Goal: Task Accomplishment & Management: Use online tool/utility

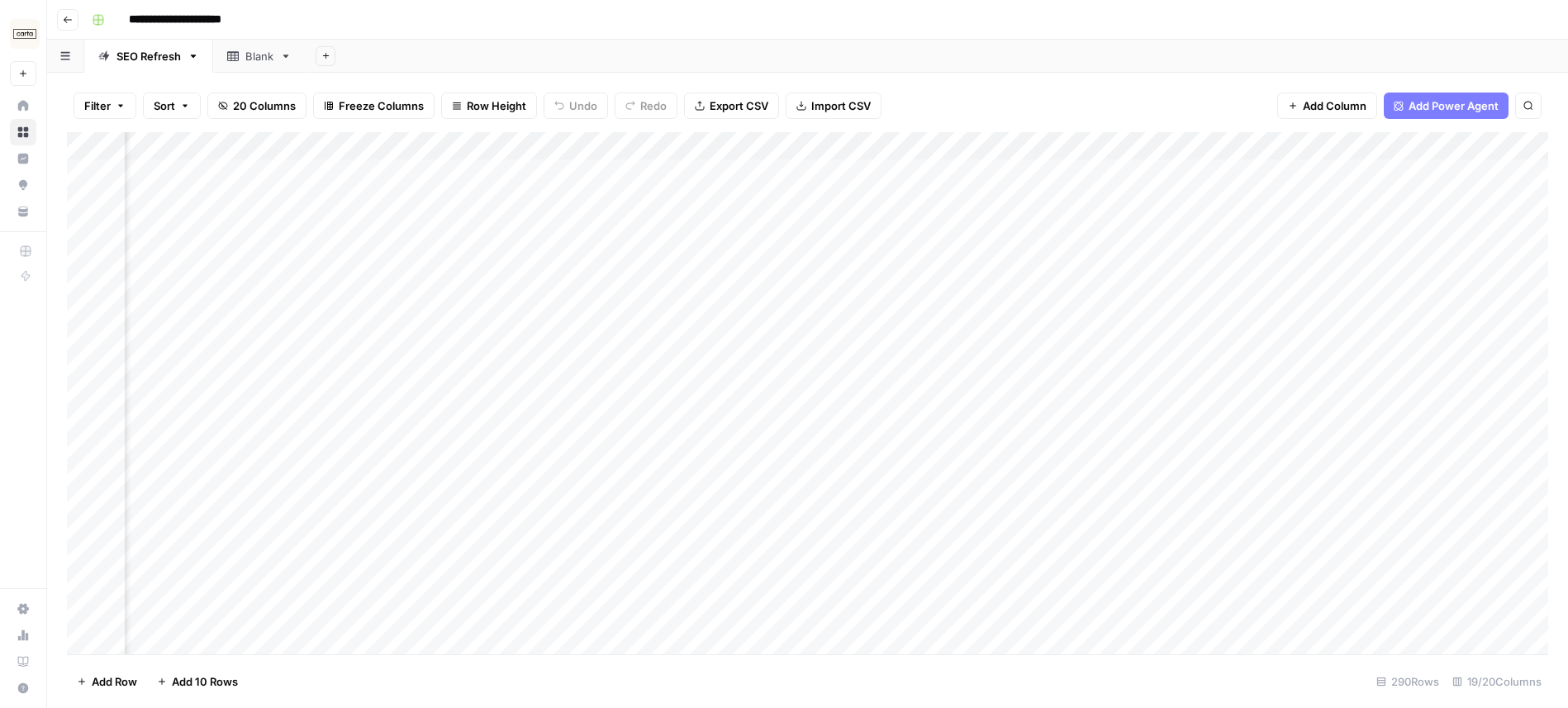
scroll to position [0, 1947]
click at [829, 144] on div "Add Column" at bounding box center [807, 393] width 1481 height 522
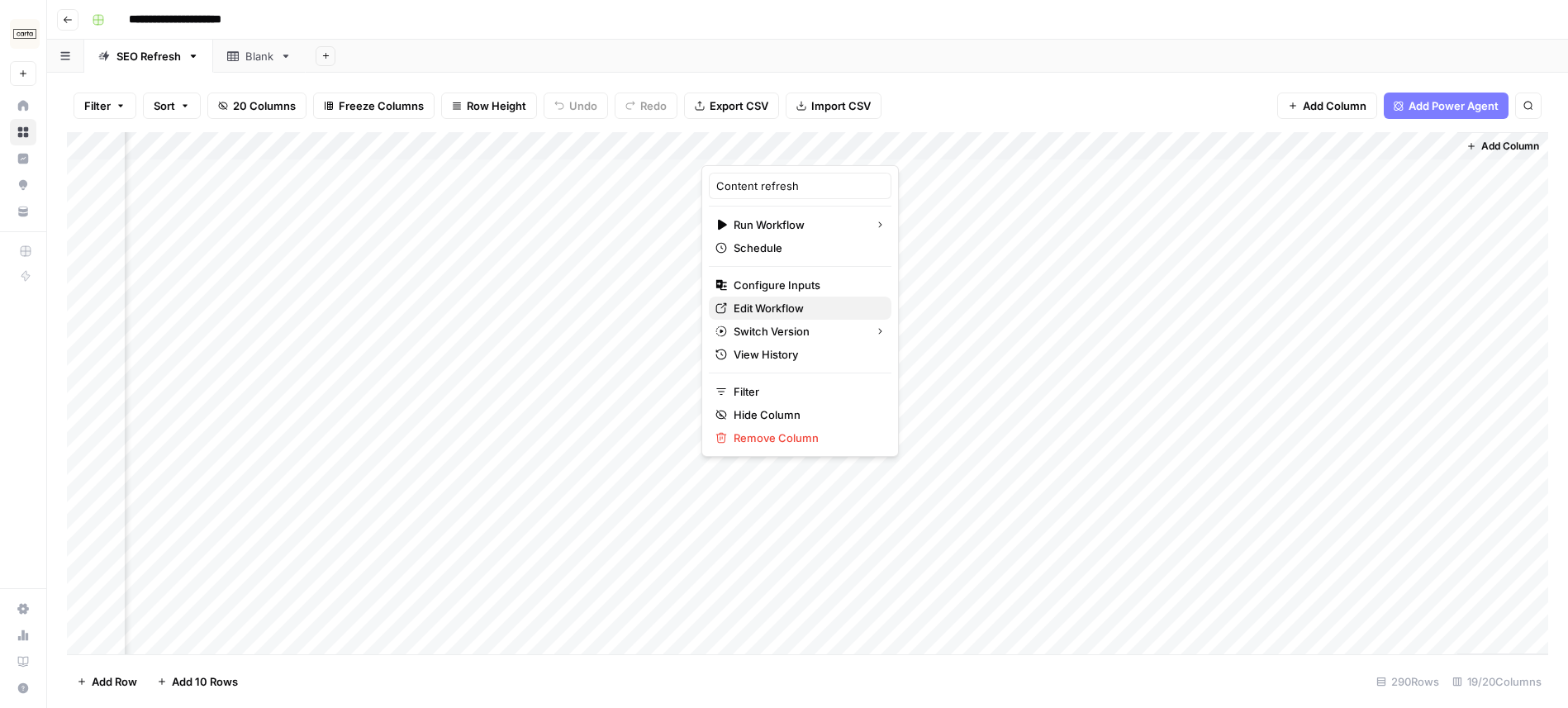
click at [807, 309] on span "Edit Workflow" at bounding box center [806, 308] width 144 height 17
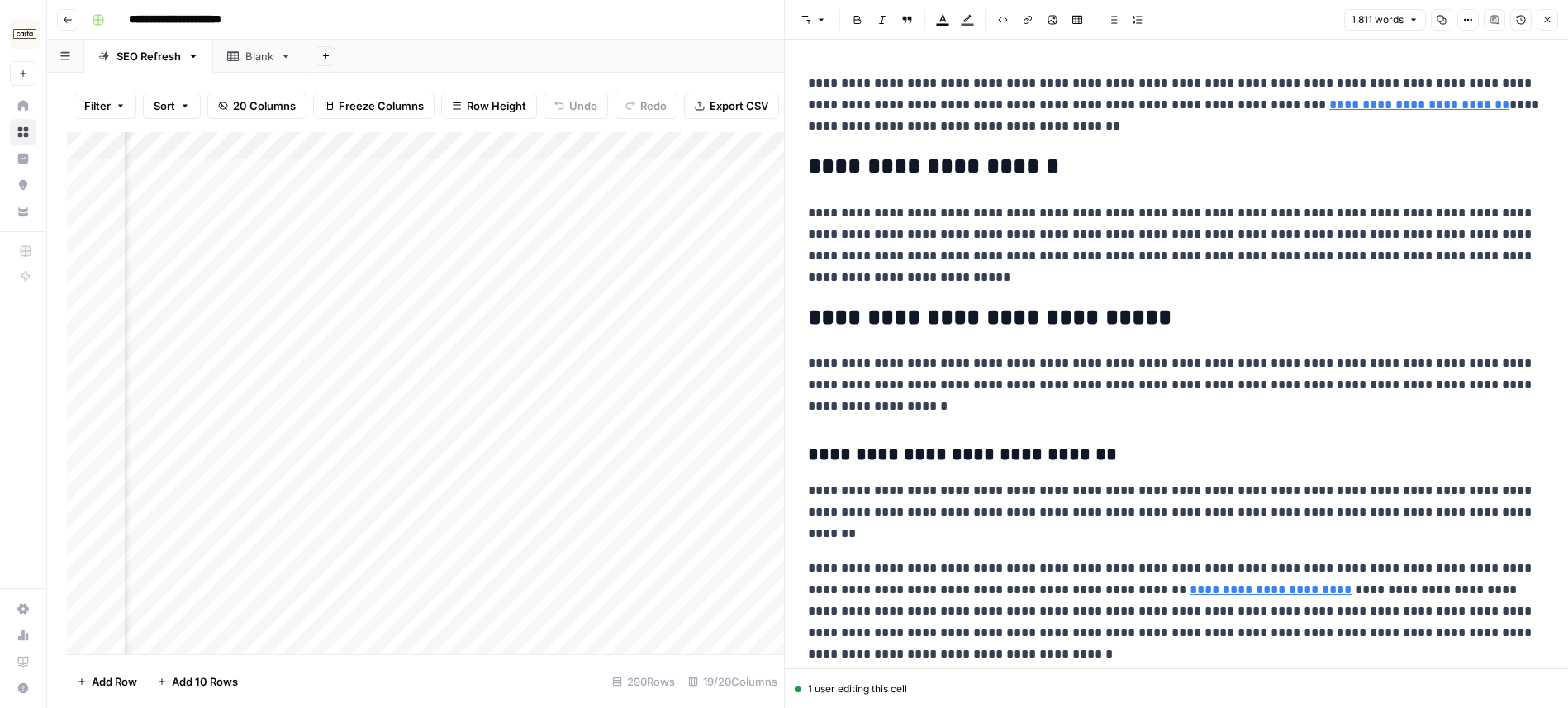
click at [1544, 13] on button "Close" at bounding box center [1547, 19] width 21 height 21
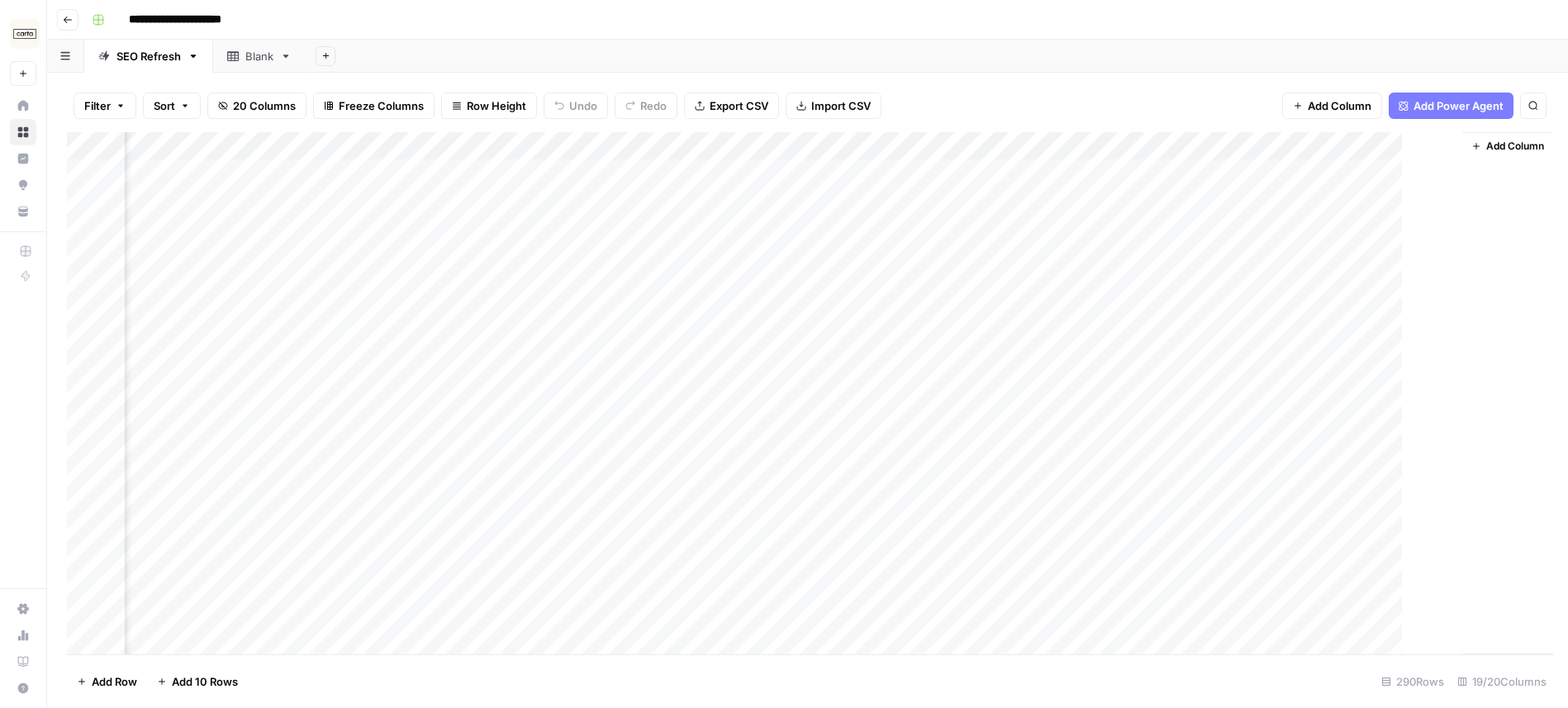
scroll to position [0, 1927]
click at [991, 172] on div "Add Column" at bounding box center [807, 393] width 1481 height 522
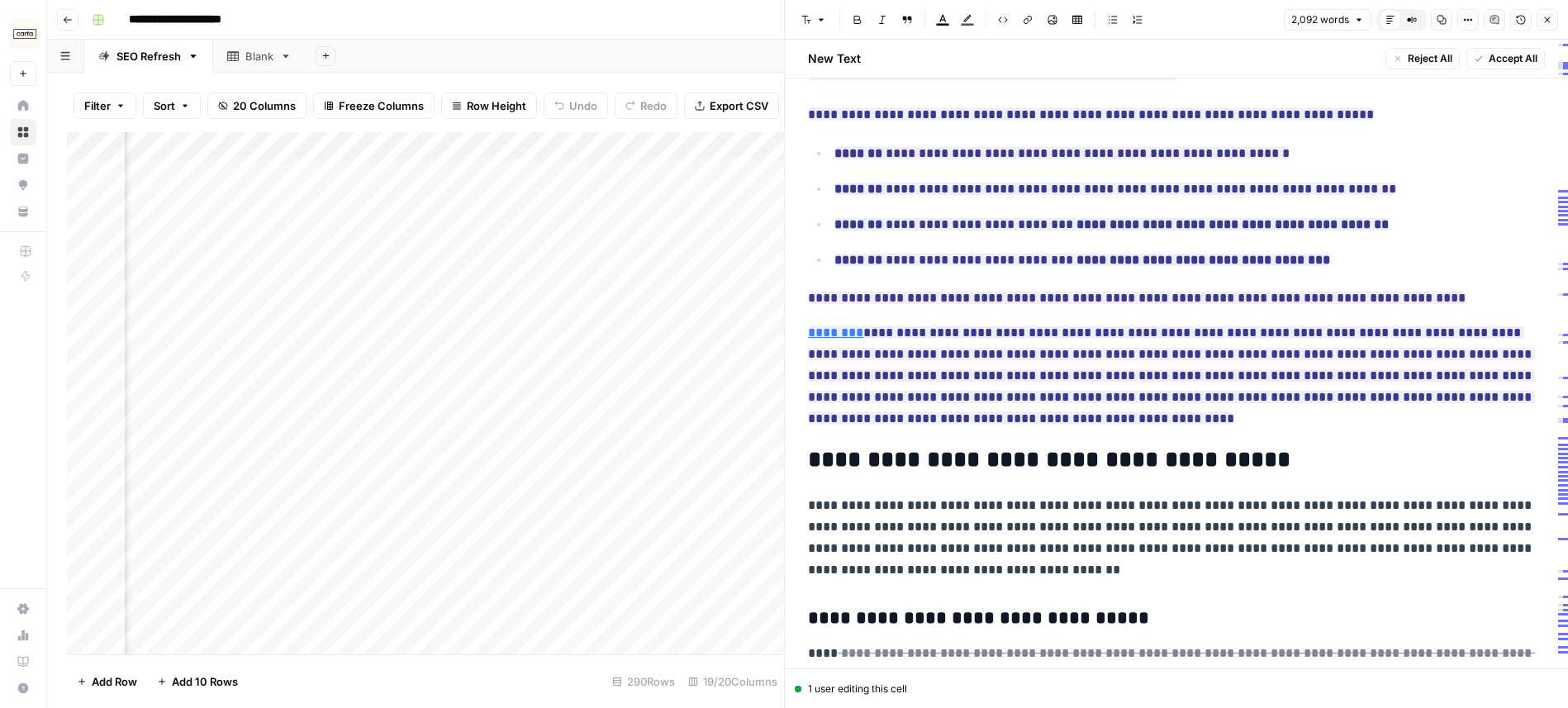
scroll to position [1258, 0]
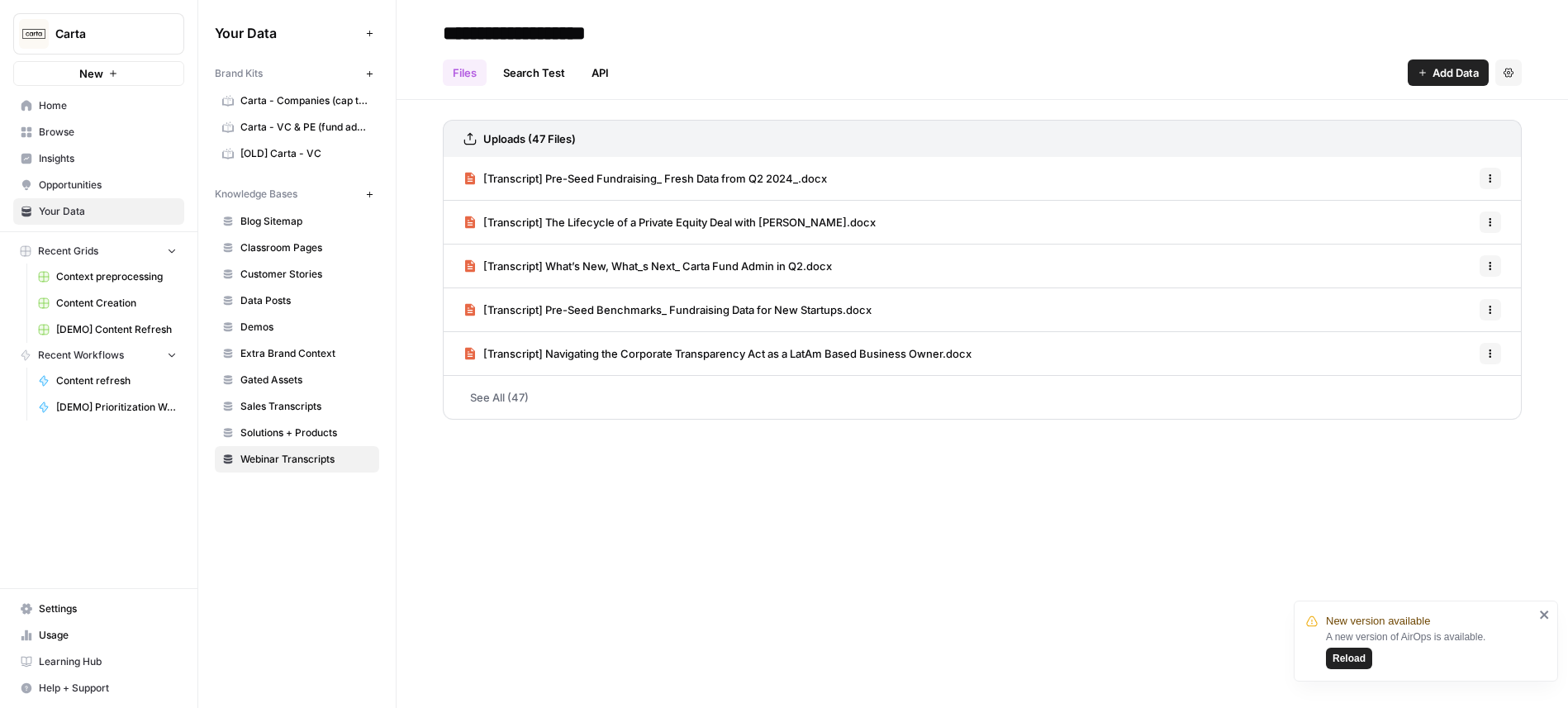
click at [51, 111] on span "Home" at bounding box center [107, 105] width 138 height 15
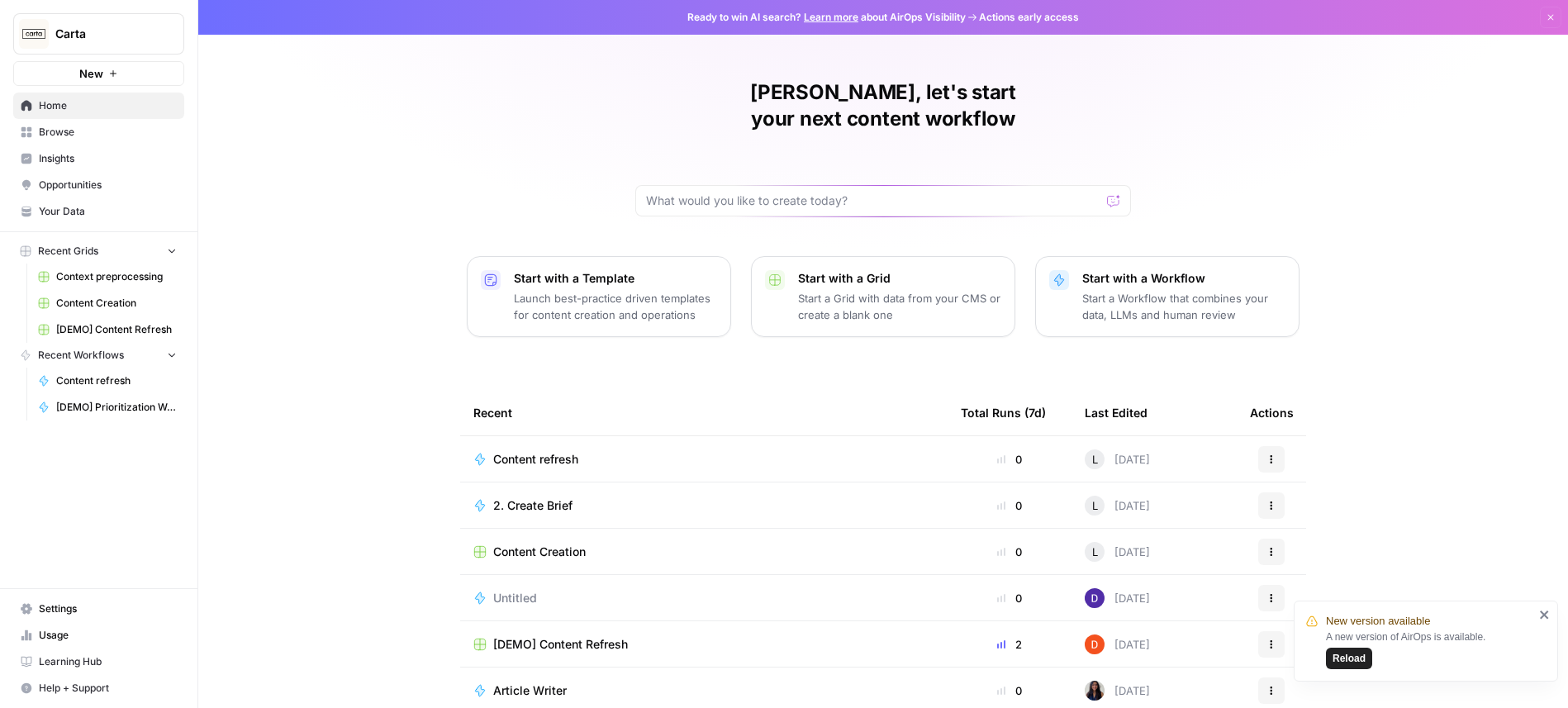
click at [125, 306] on span "Content Creation" at bounding box center [116, 303] width 121 height 15
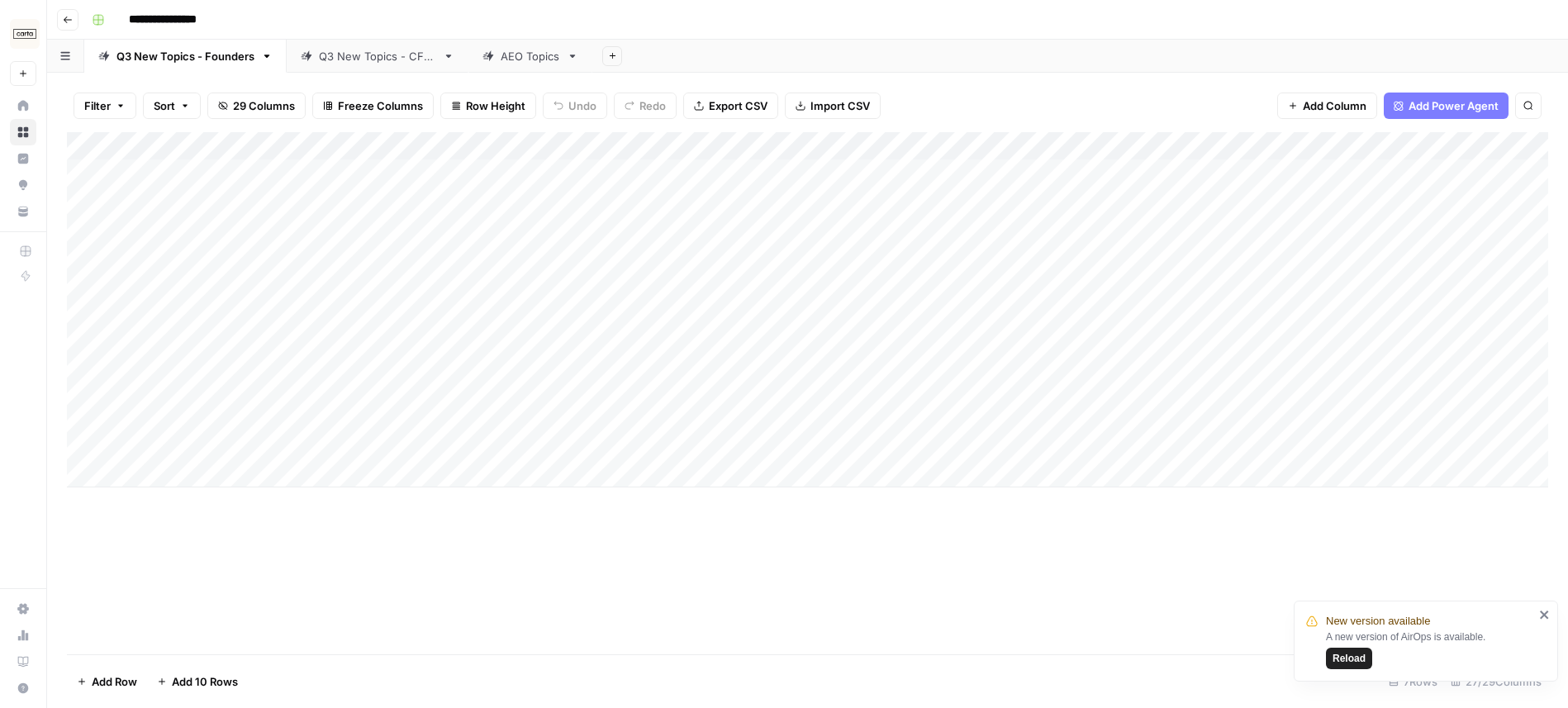
click at [346, 60] on div "Q3 New Topics - CFOs" at bounding box center [377, 56] width 117 height 17
click at [207, 66] on link "Q3 New Topics - Founders" at bounding box center [185, 56] width 202 height 33
click at [352, 59] on div "Q3 New Topics - CFOs" at bounding box center [377, 56] width 117 height 17
click at [230, 61] on div "Q3 New Topics - Founders" at bounding box center [185, 56] width 138 height 17
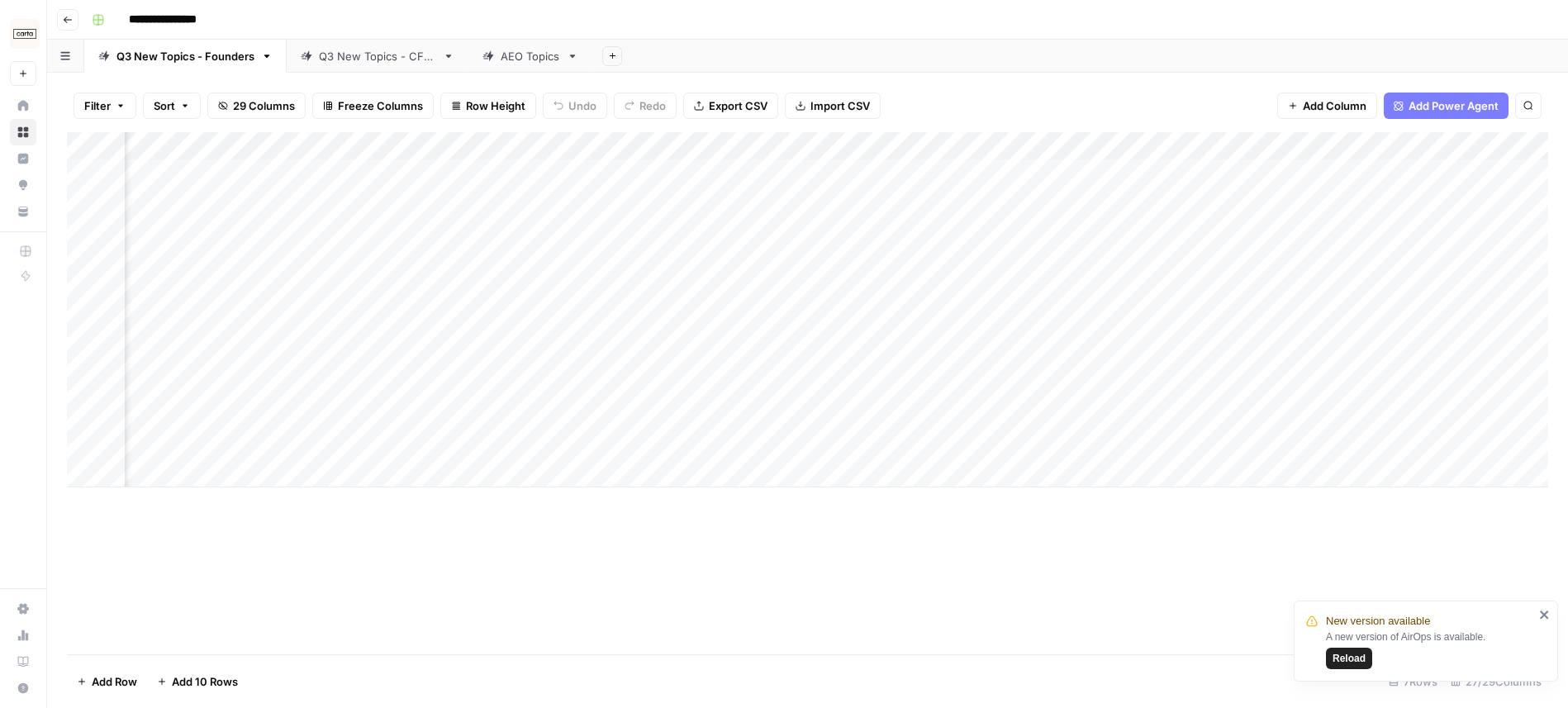
click at [774, 300] on div "Add Column" at bounding box center [807, 310] width 1481 height 355
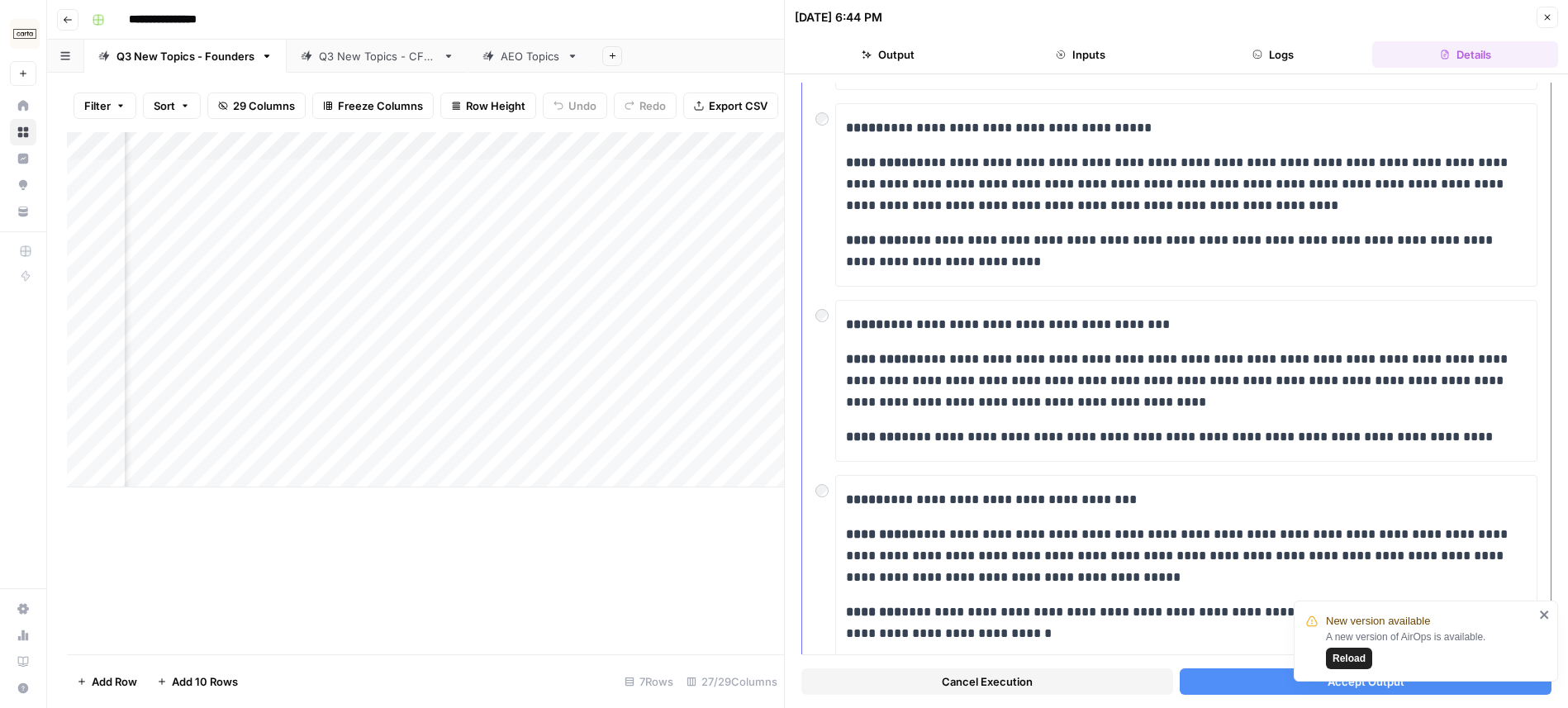
scroll to position [517, 0]
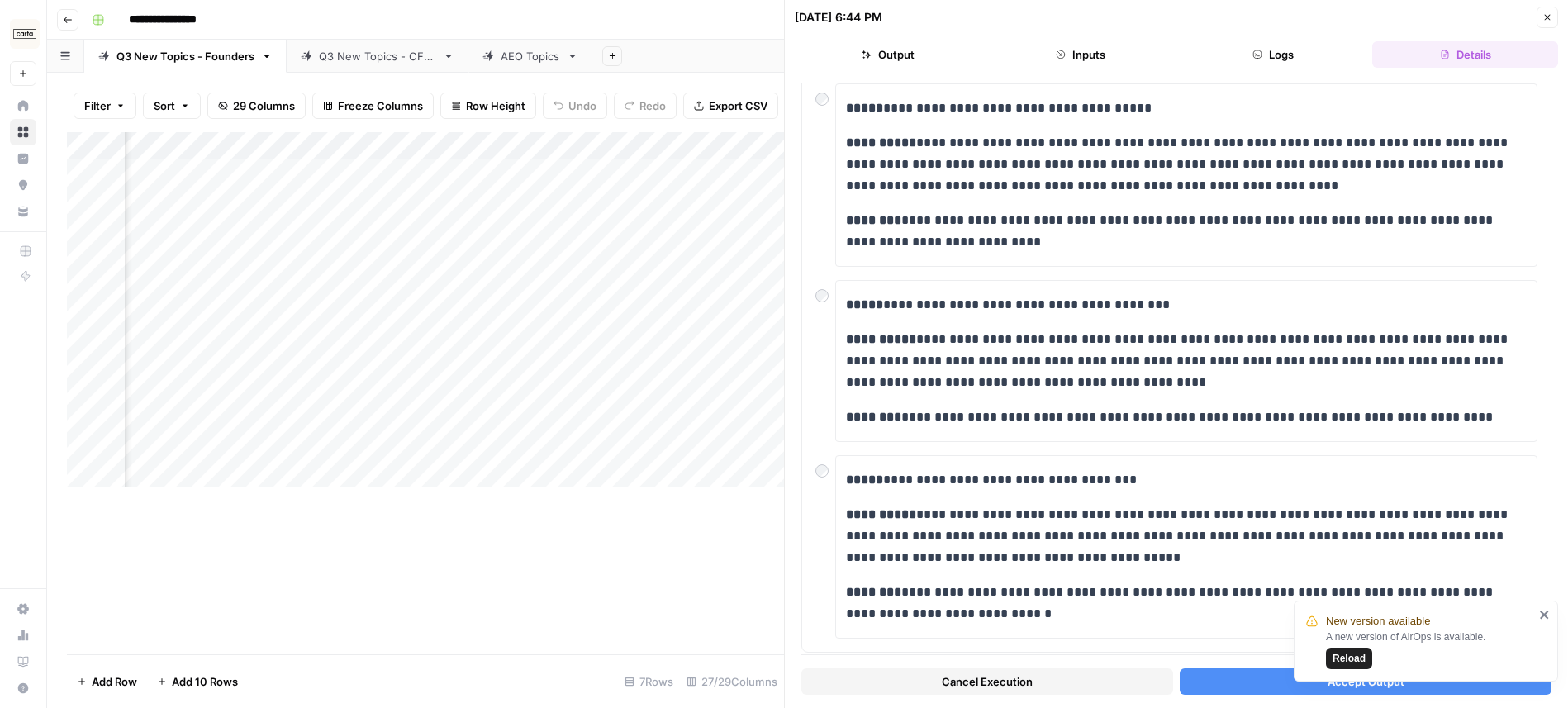
click at [1550, 24] on button "Close" at bounding box center [1547, 17] width 21 height 21
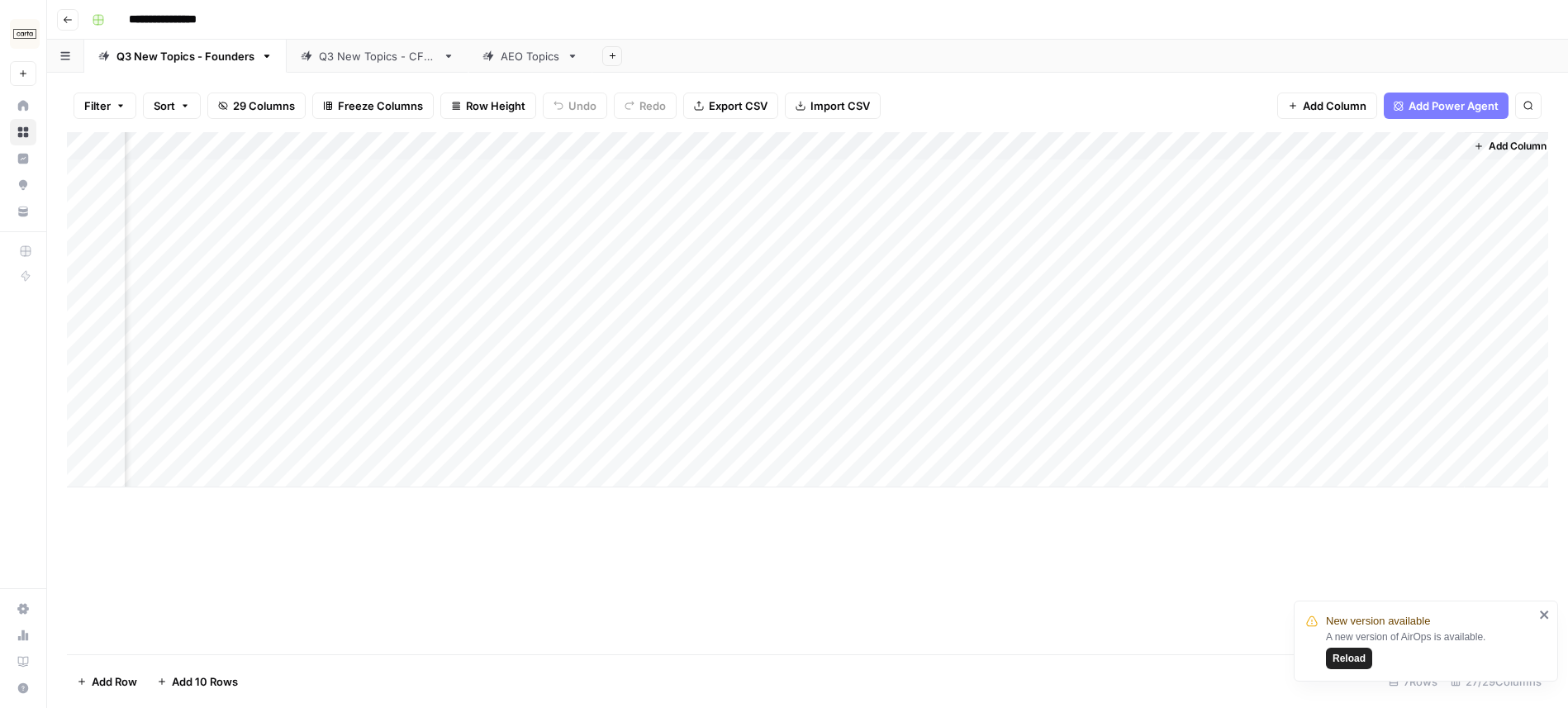
scroll to position [0, 2775]
click at [952, 177] on div "Add Column" at bounding box center [807, 310] width 1481 height 355
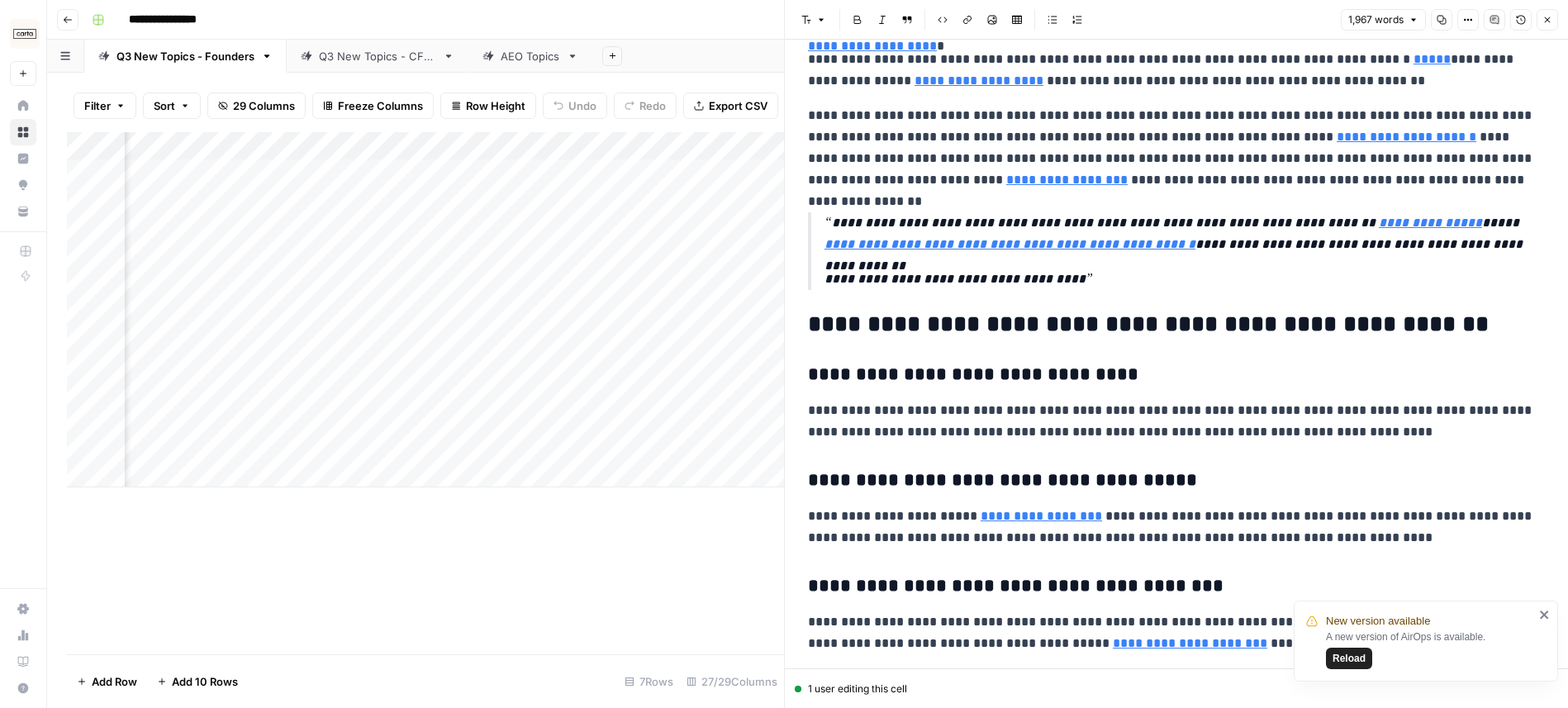
scroll to position [3478, 0]
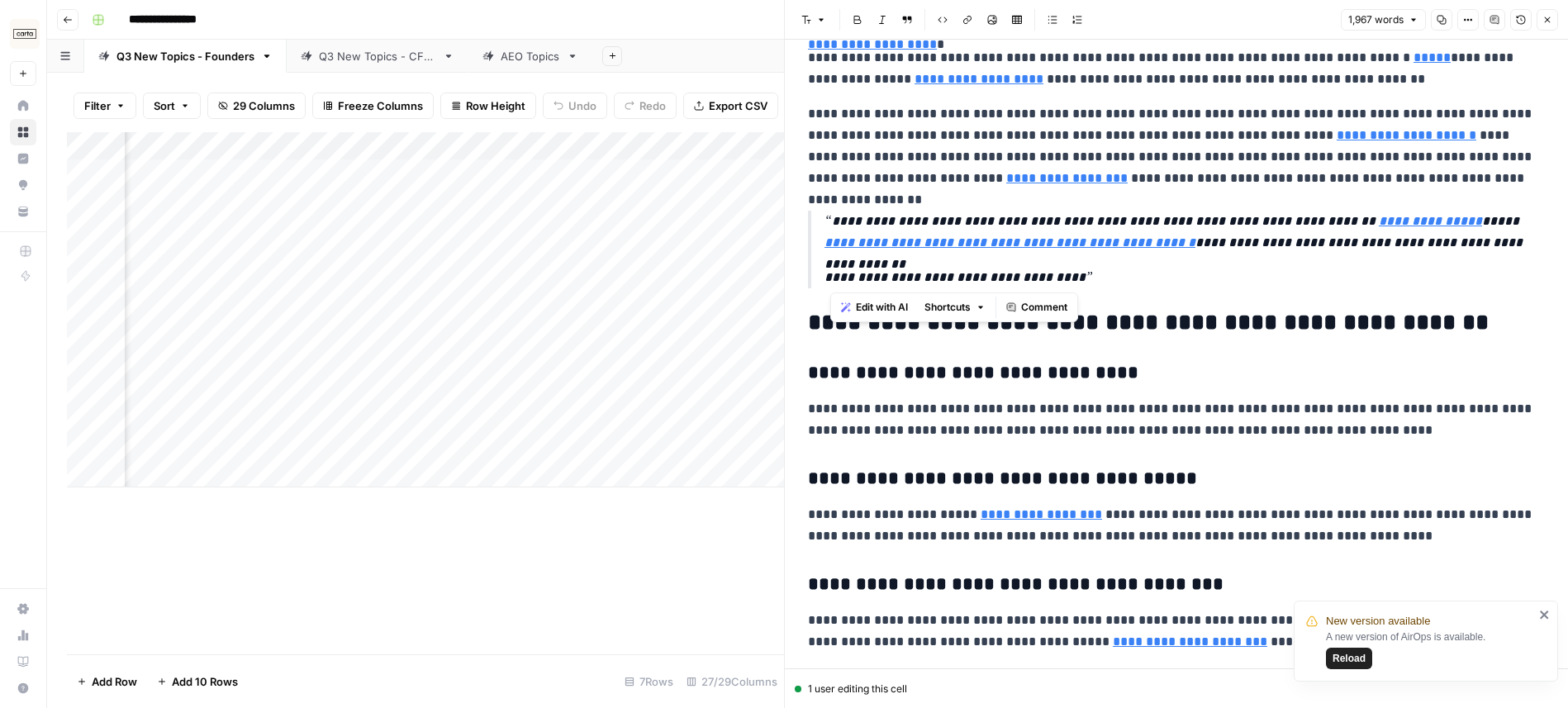
drag, startPoint x: 817, startPoint y: 222, endPoint x: 1083, endPoint y: 274, distance: 271.0
click at [1083, 274] on blockquote "**********" at bounding box center [1175, 250] width 736 height 78
click at [1108, 281] on p "**********" at bounding box center [1184, 277] width 720 height 21
drag, startPoint x: 821, startPoint y: 214, endPoint x: 1146, endPoint y: 275, distance: 330.7
click at [1146, 275] on blockquote "**********" at bounding box center [1175, 250] width 736 height 78
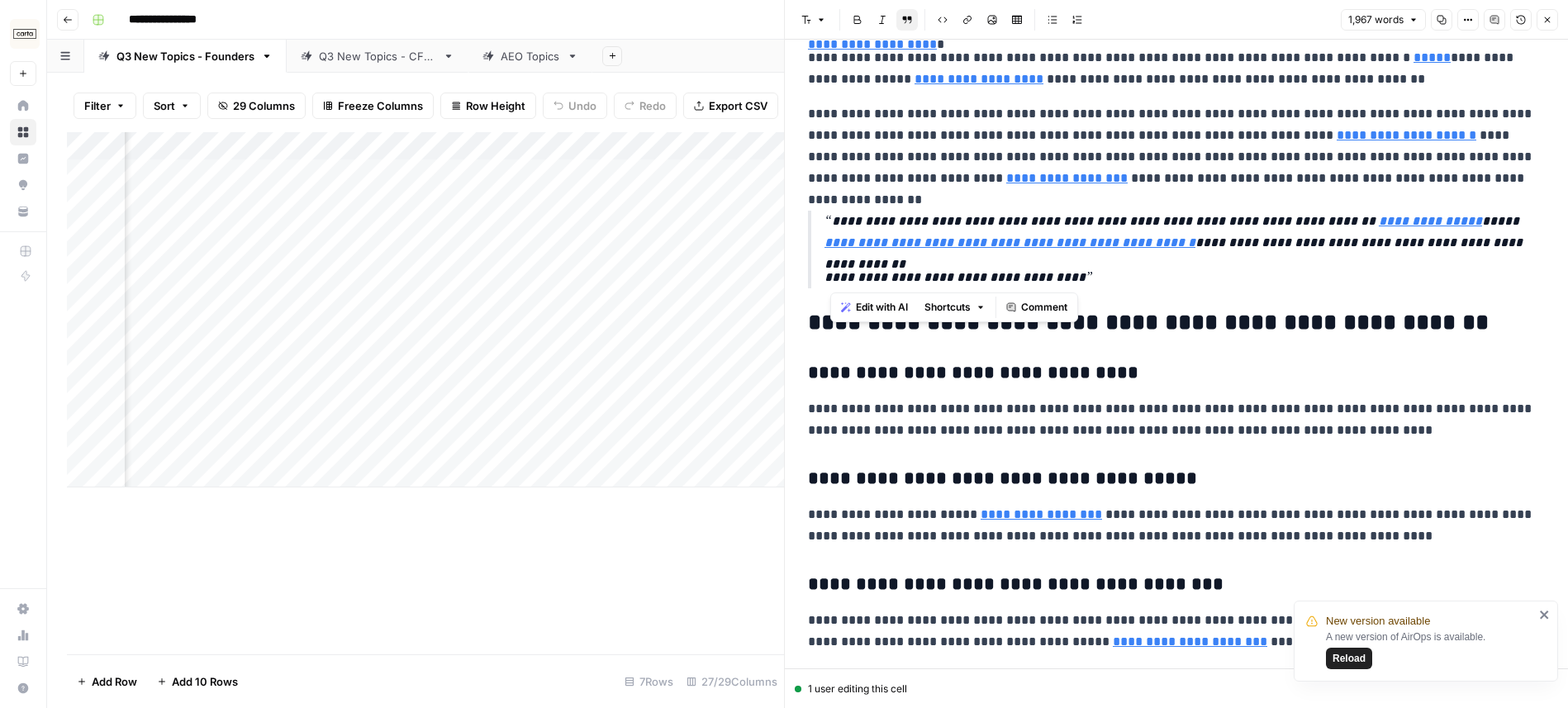
click at [1146, 275] on p "**********" at bounding box center [1184, 277] width 720 height 21
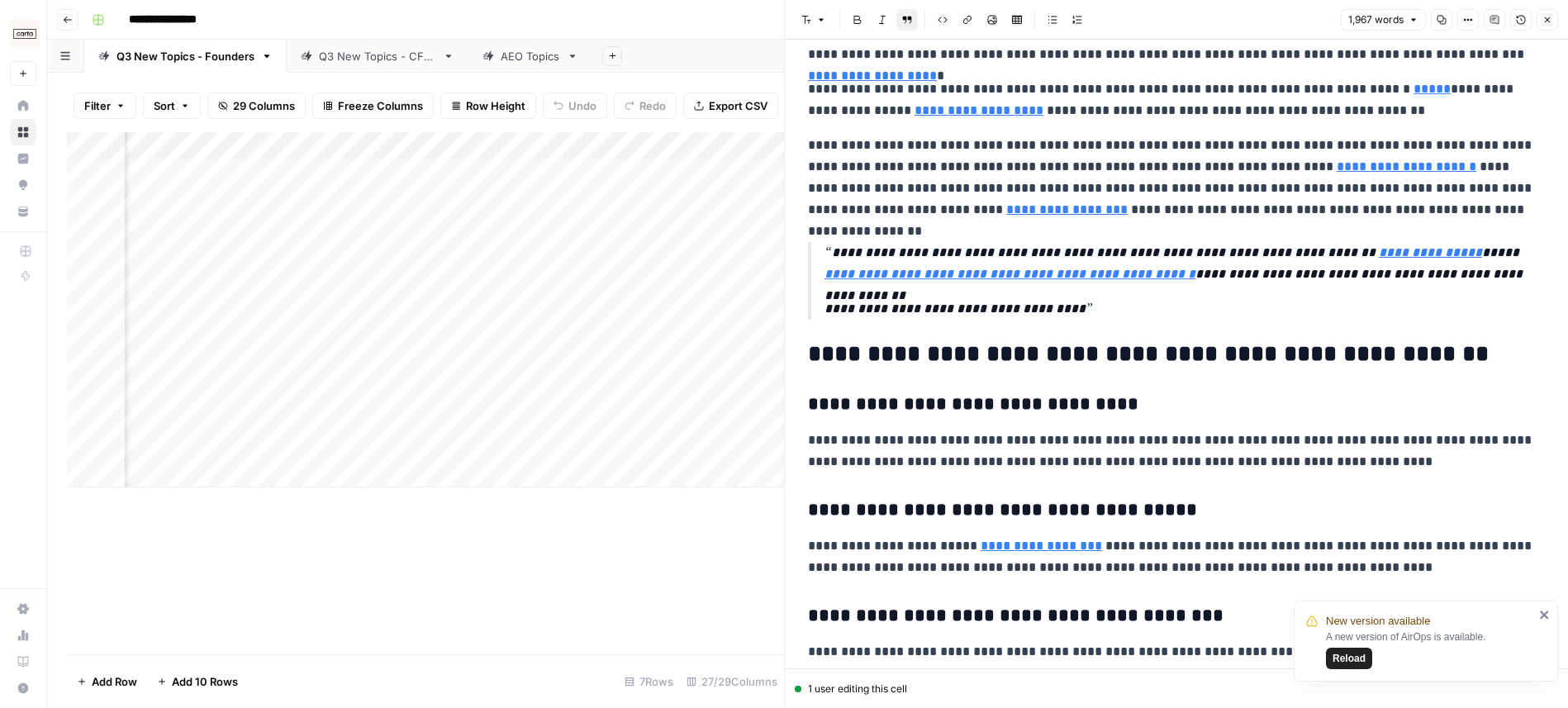
scroll to position [3470, 0]
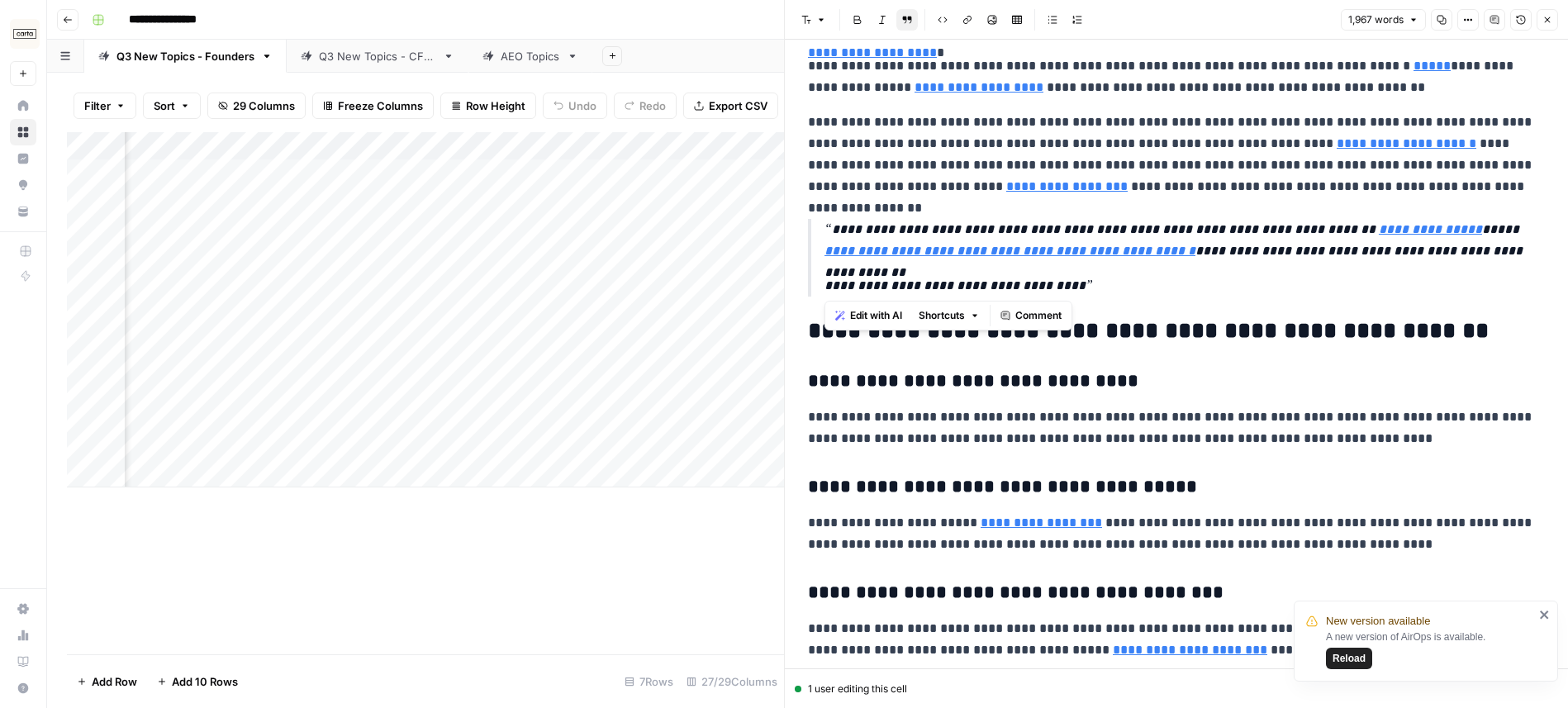
drag, startPoint x: 826, startPoint y: 293, endPoint x: 1056, endPoint y: 291, distance: 230.0
click at [1056, 291] on p "**********" at bounding box center [1184, 286] width 720 height 21
click at [1047, 288] on p "**********" at bounding box center [1184, 286] width 720 height 21
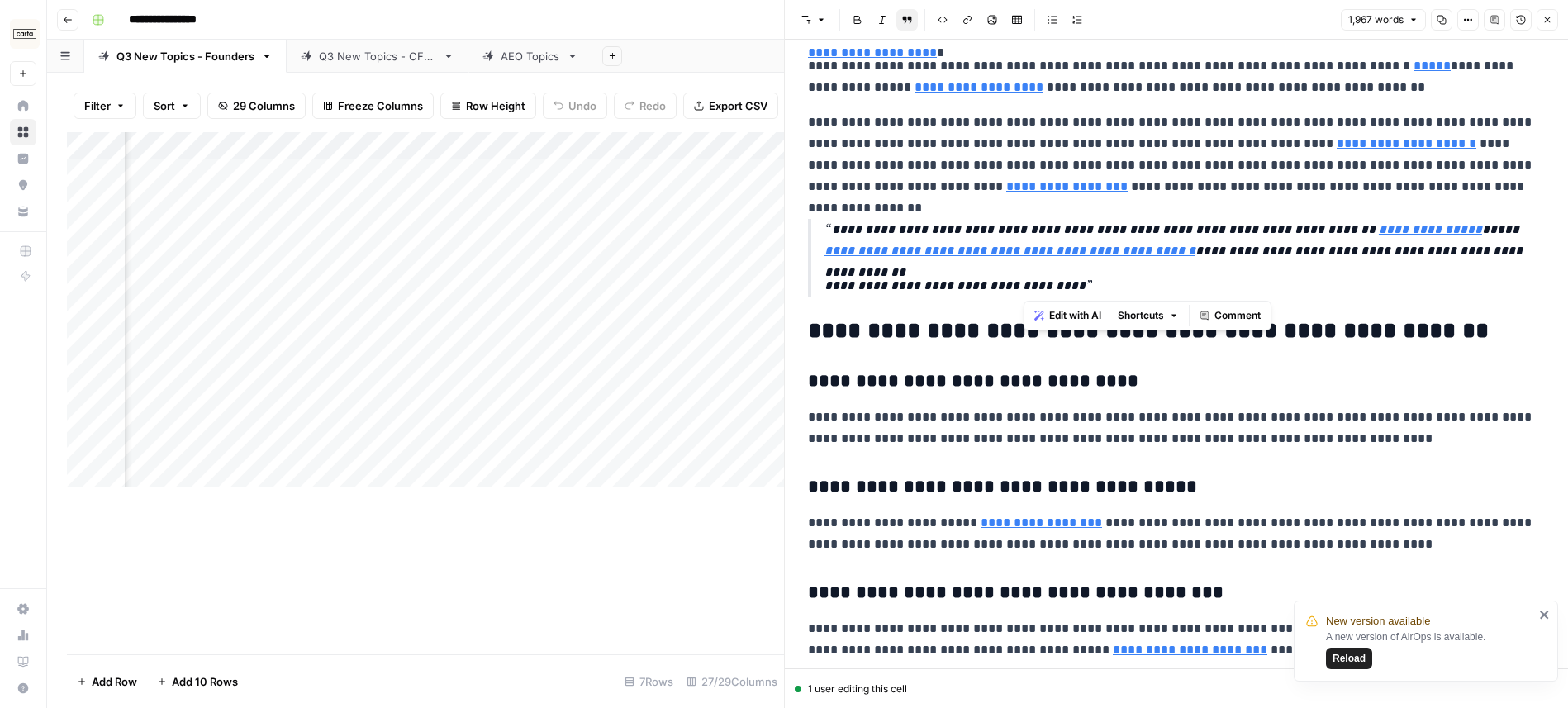
click at [1095, 285] on p "**********" at bounding box center [1184, 286] width 720 height 21
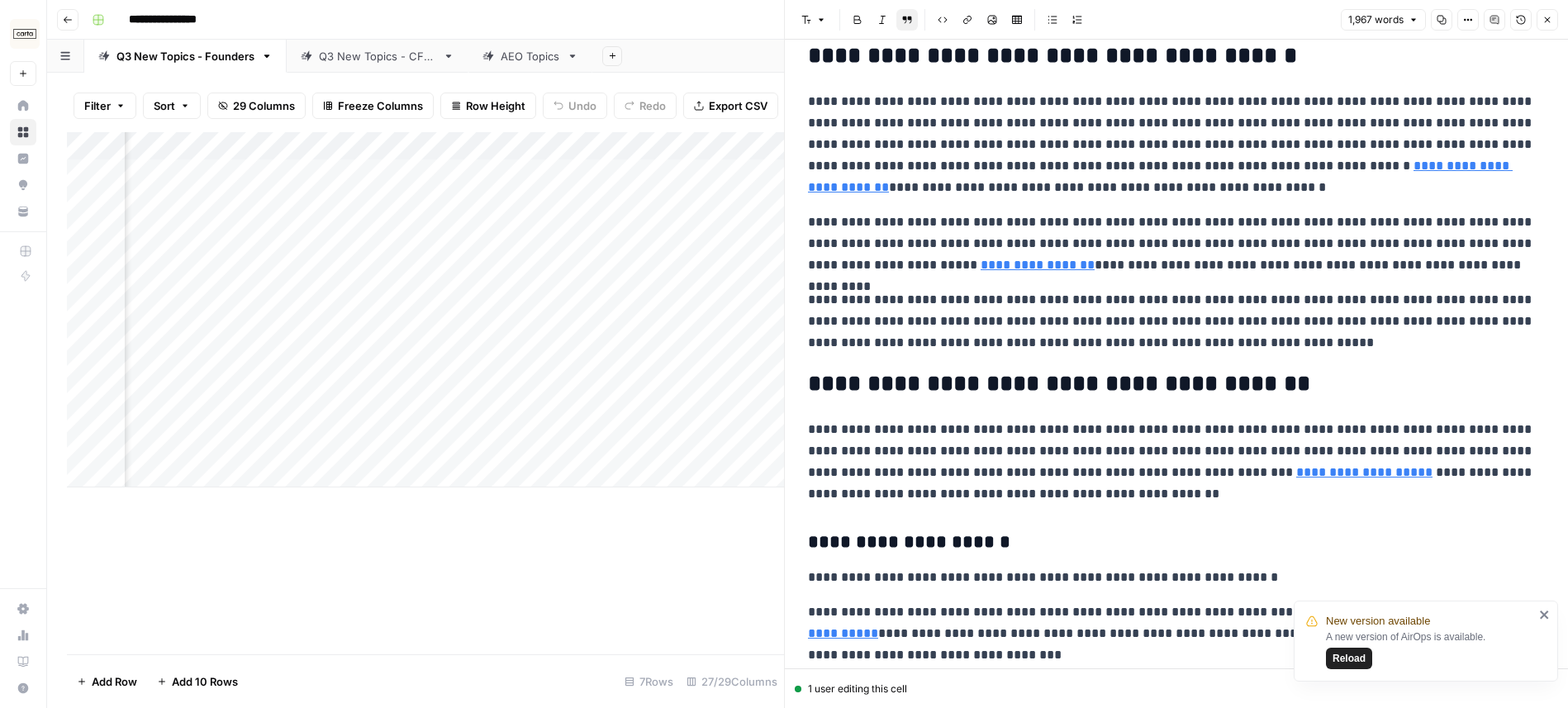
scroll to position [0, 0]
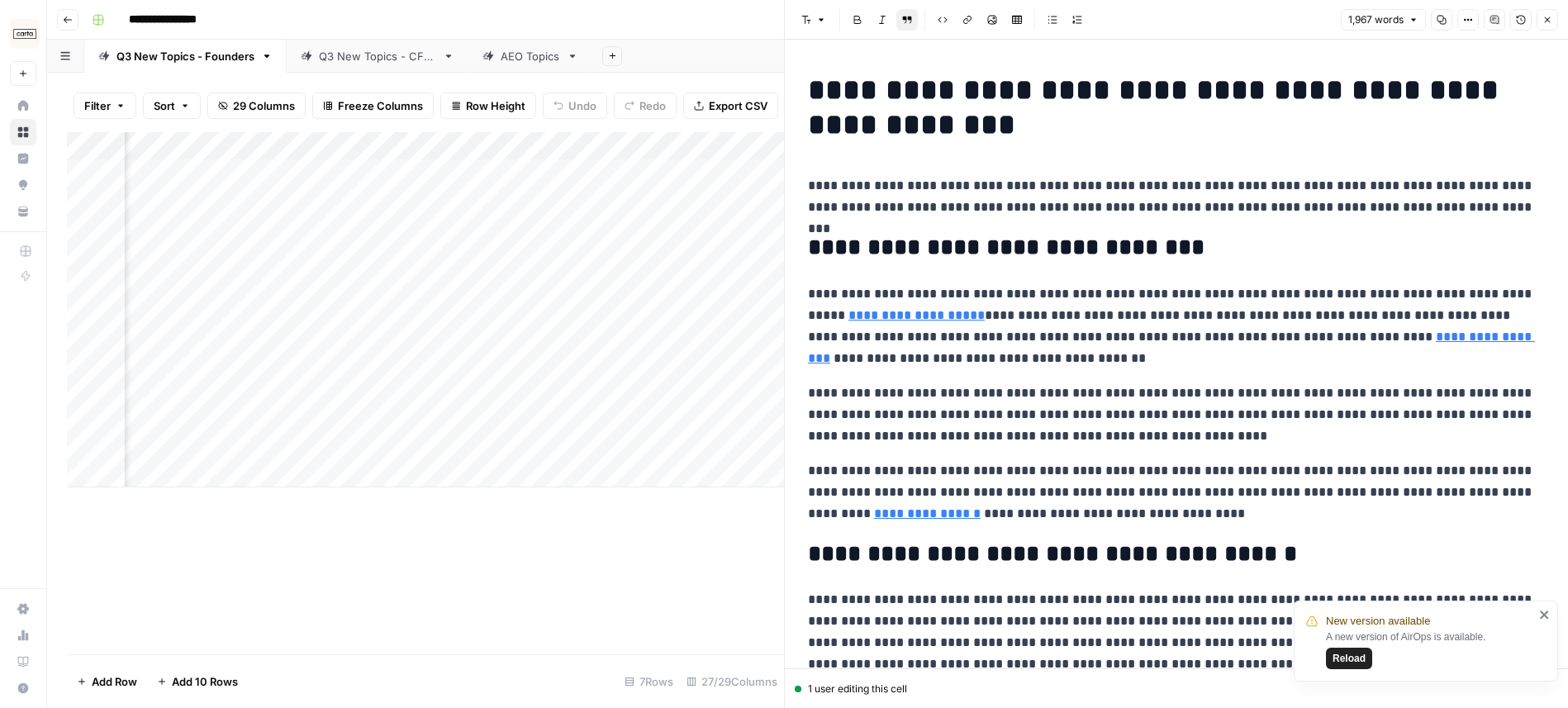
click at [1548, 24] on icon "button" at bounding box center [1547, 19] width 10 height 10
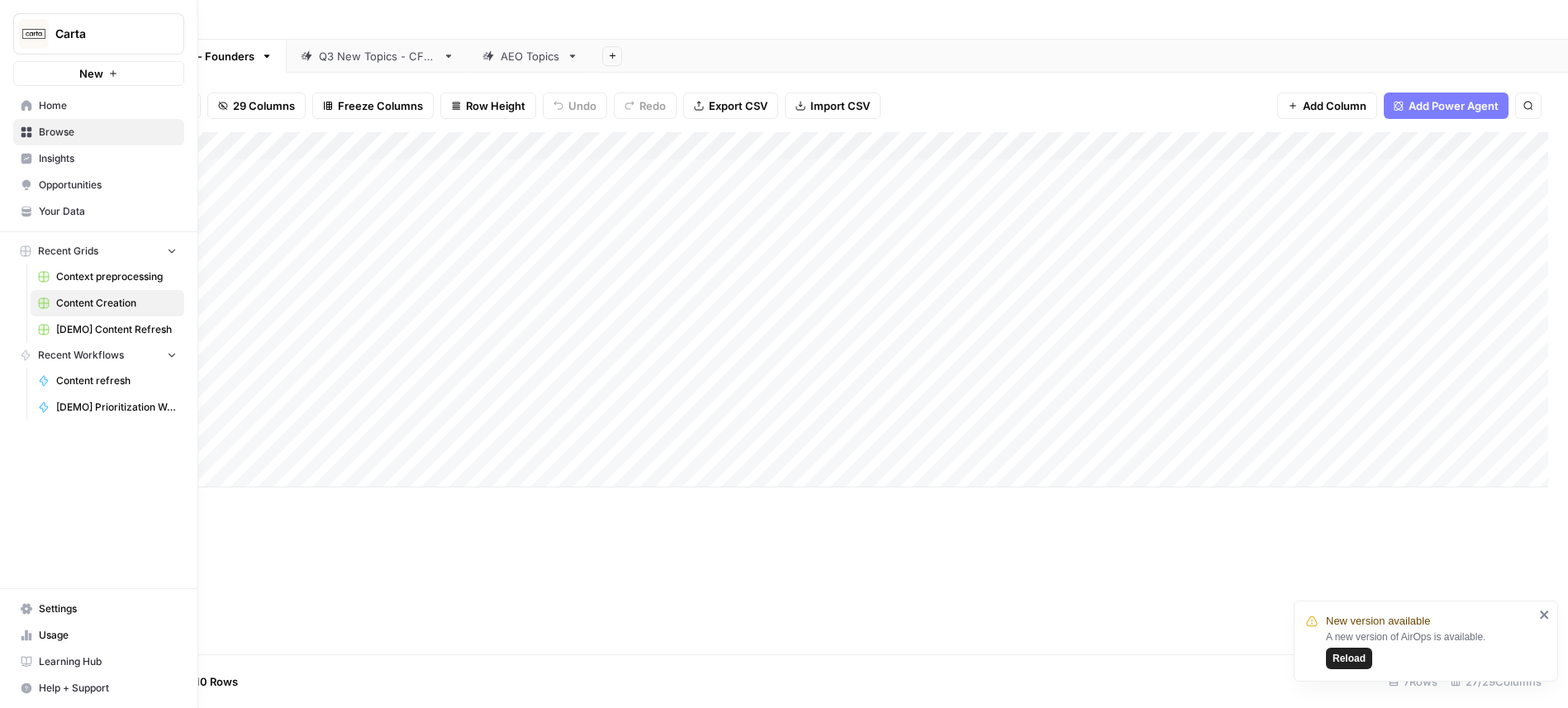
click at [87, 208] on span "Your Data" at bounding box center [107, 212] width 138 height 15
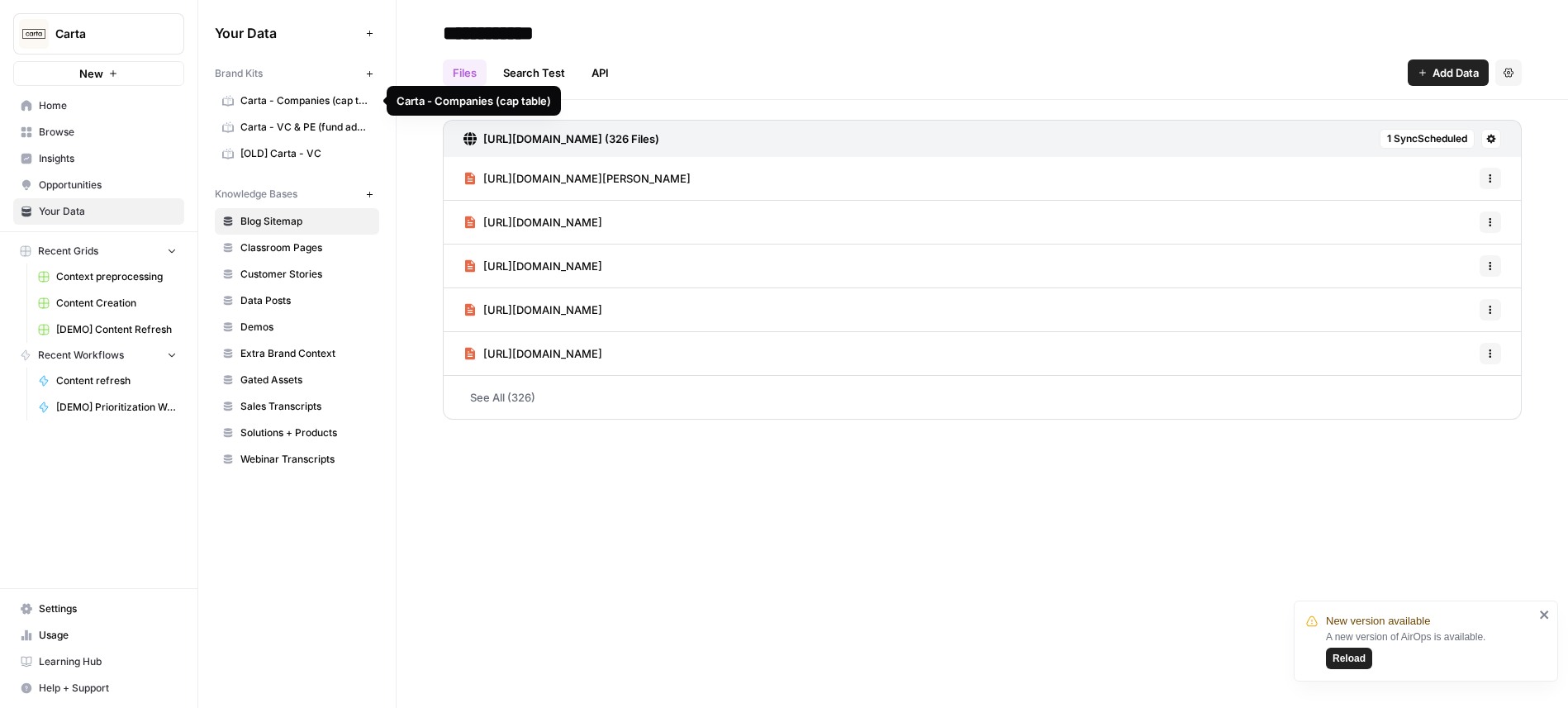
click at [261, 102] on span "Carta - Companies (cap table)" at bounding box center [306, 101] width 131 height 15
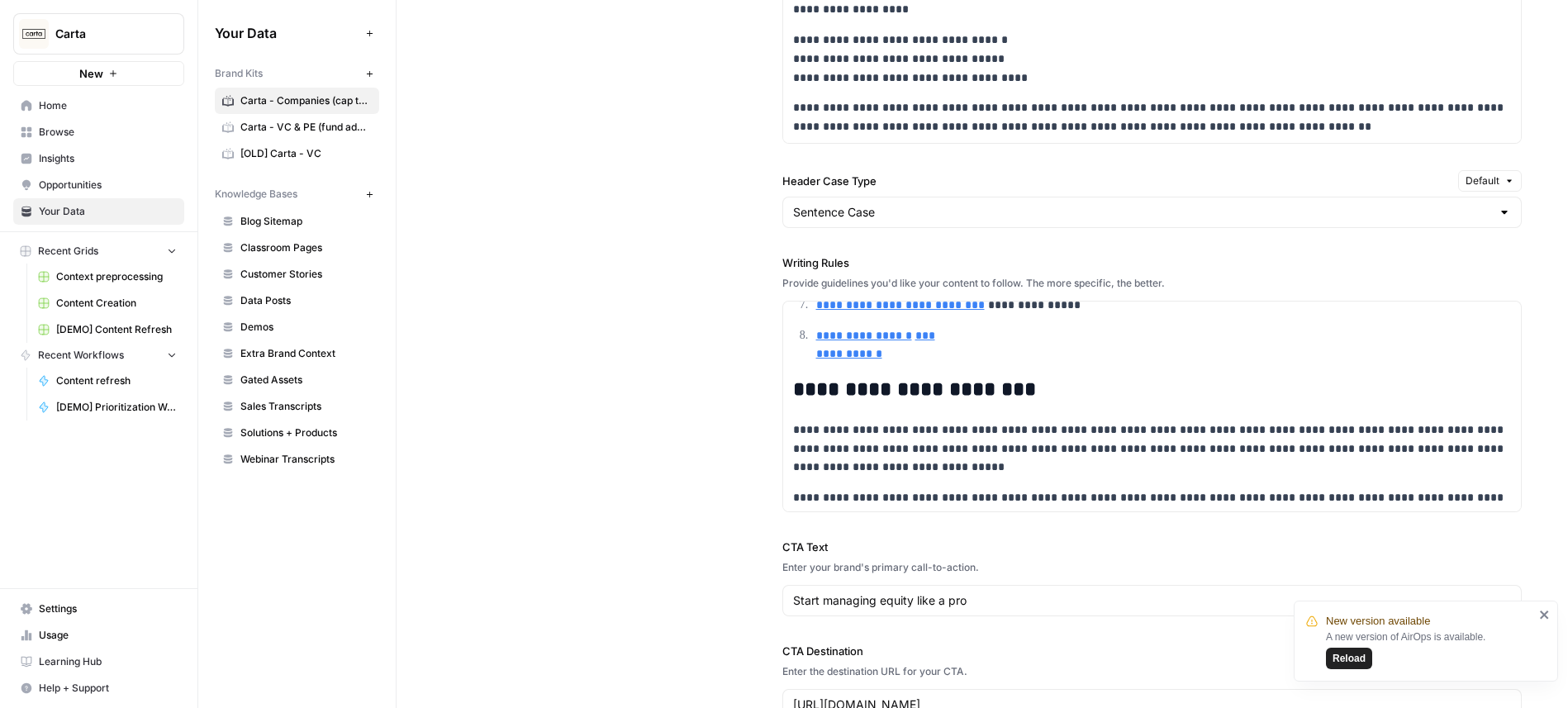
scroll to position [1135, 0]
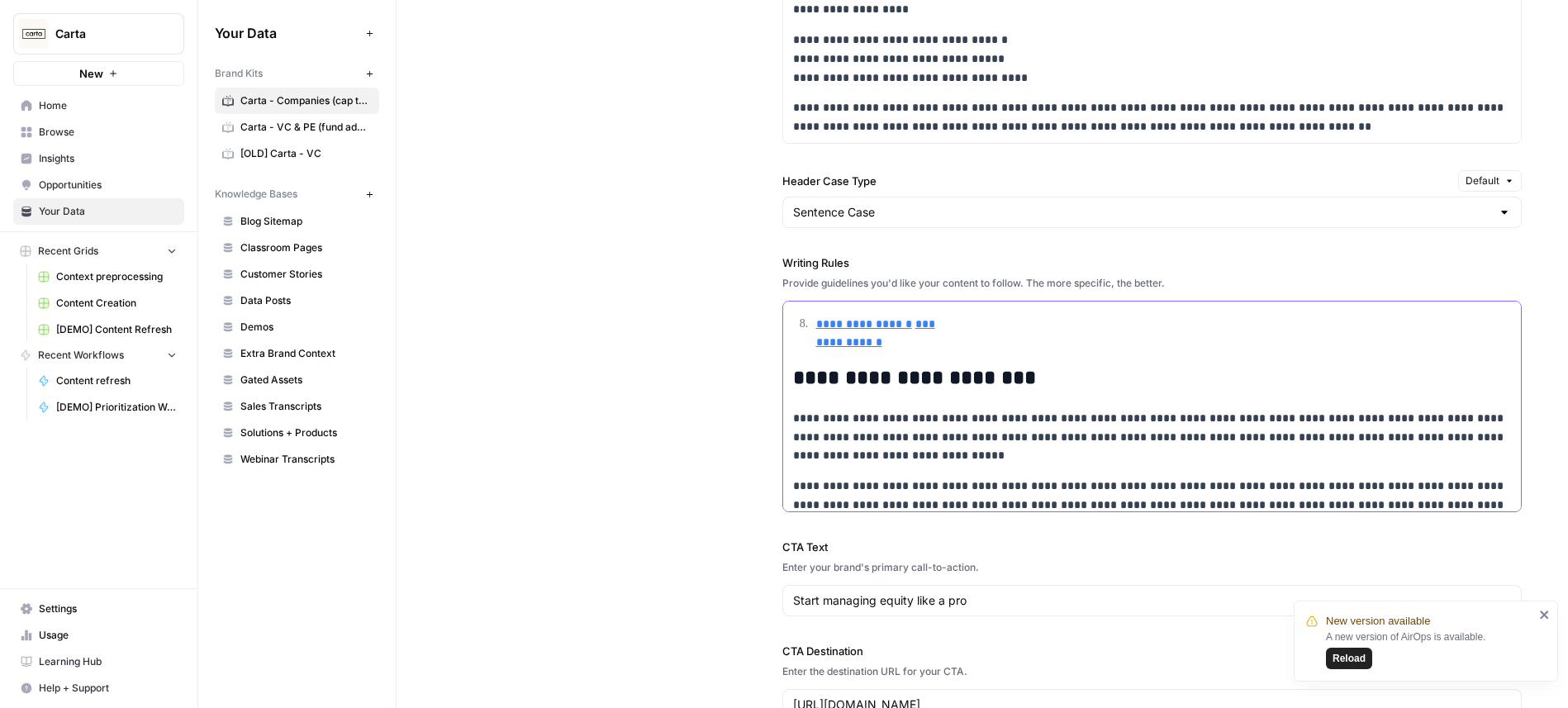
click at [851, 329] on link "**********" at bounding box center [864, 323] width 96 height 12
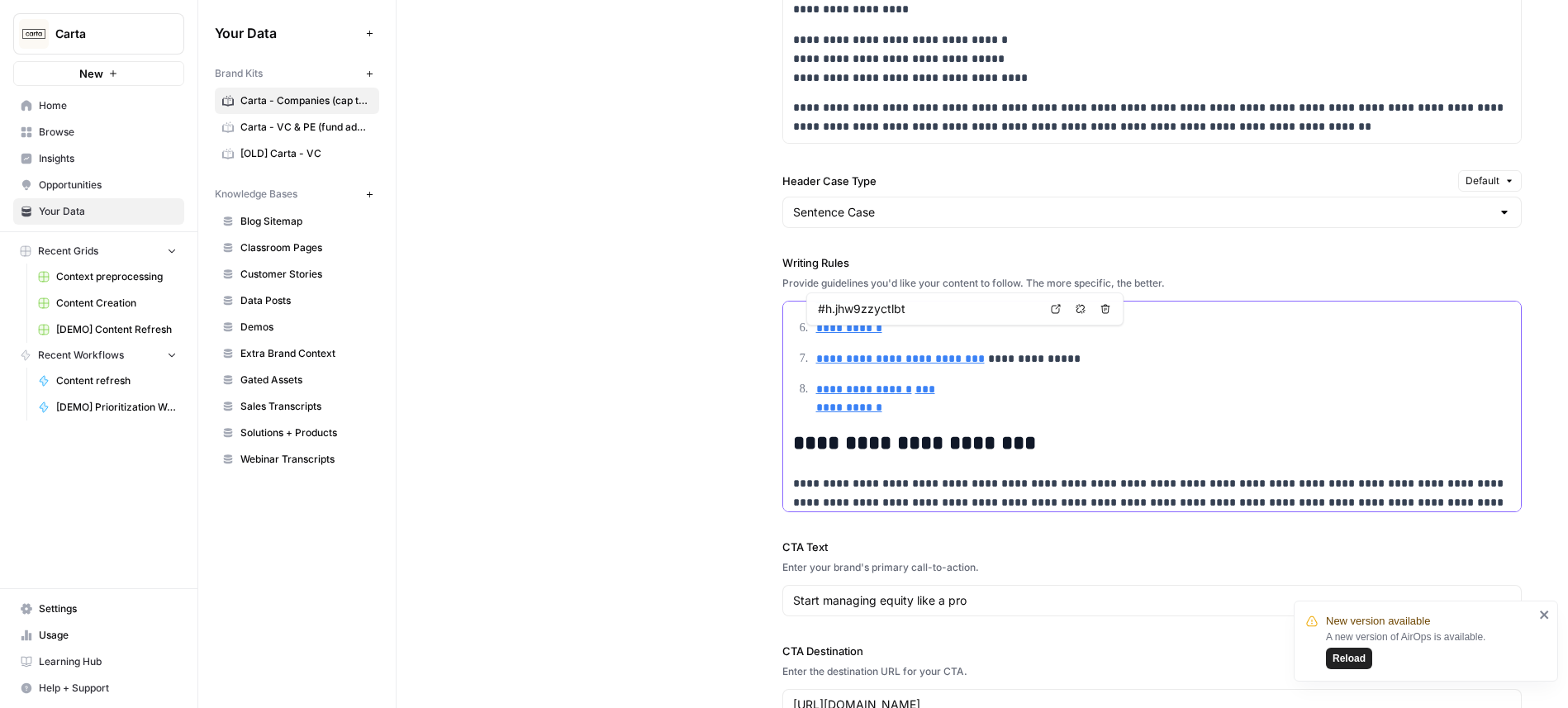
type input "#h.icvgrorq2p0j"
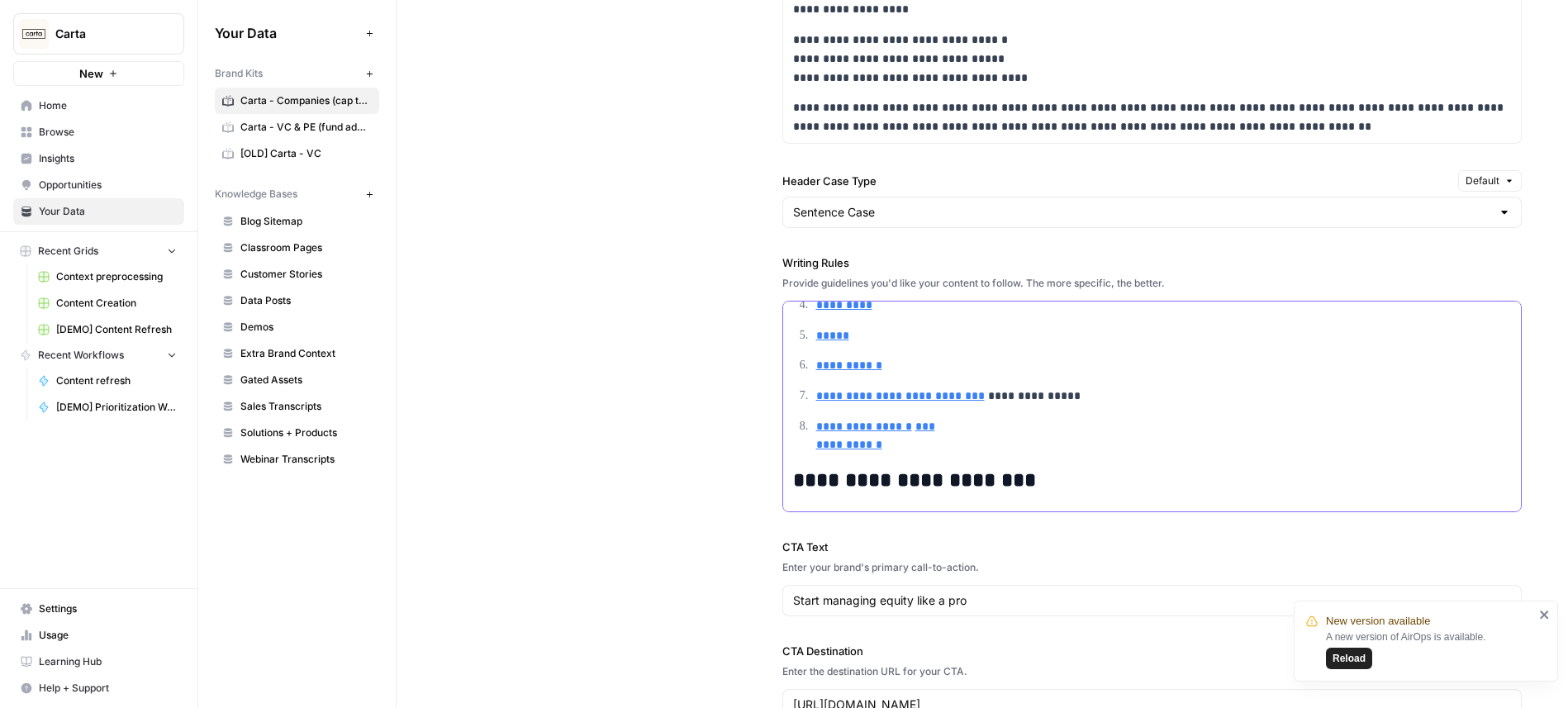
scroll to position [1031, 0]
click at [831, 336] on link "*****" at bounding box center [833, 336] width 33 height 12
type input "#h.3t5lyrmqdj5k"
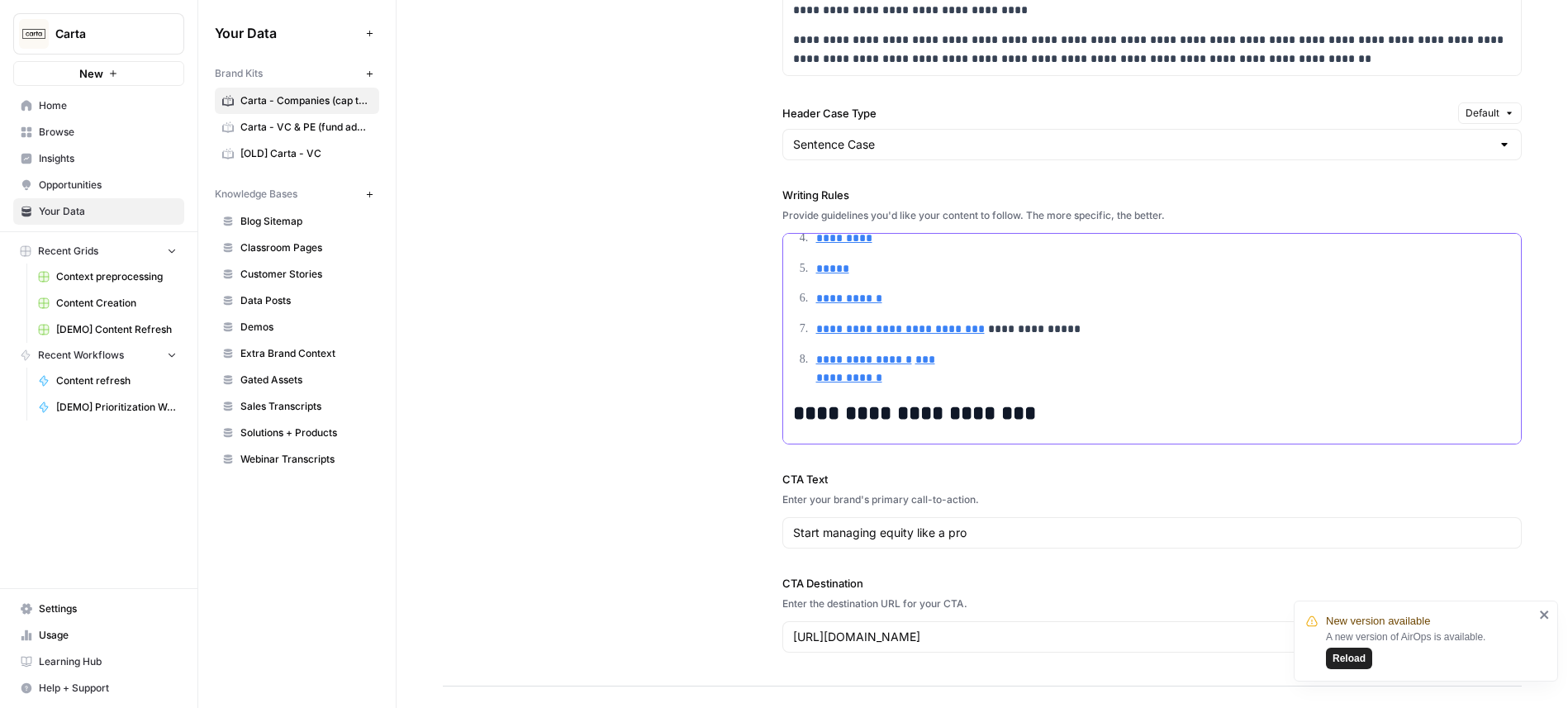
scroll to position [1724, 0]
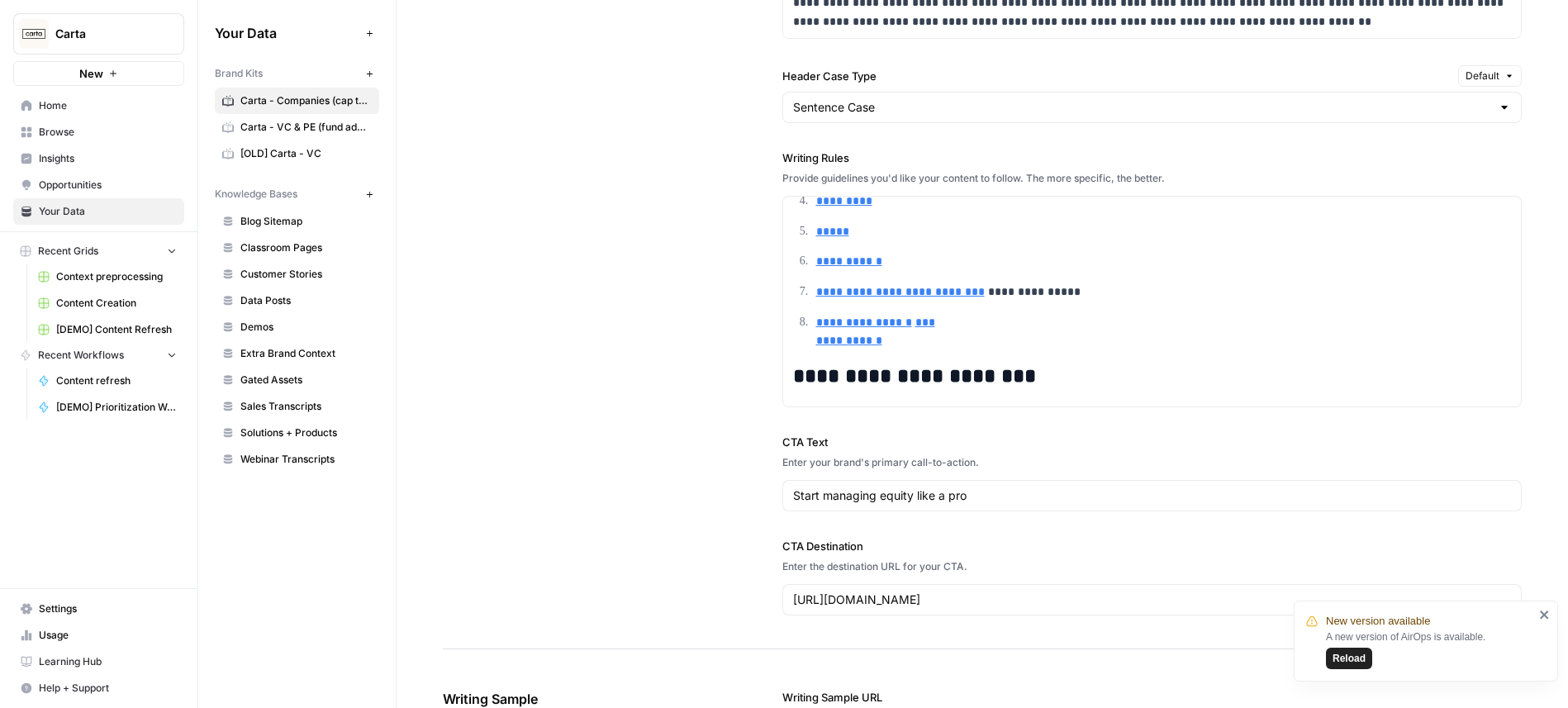
click at [313, 242] on span "Classroom Pages" at bounding box center [306, 248] width 131 height 15
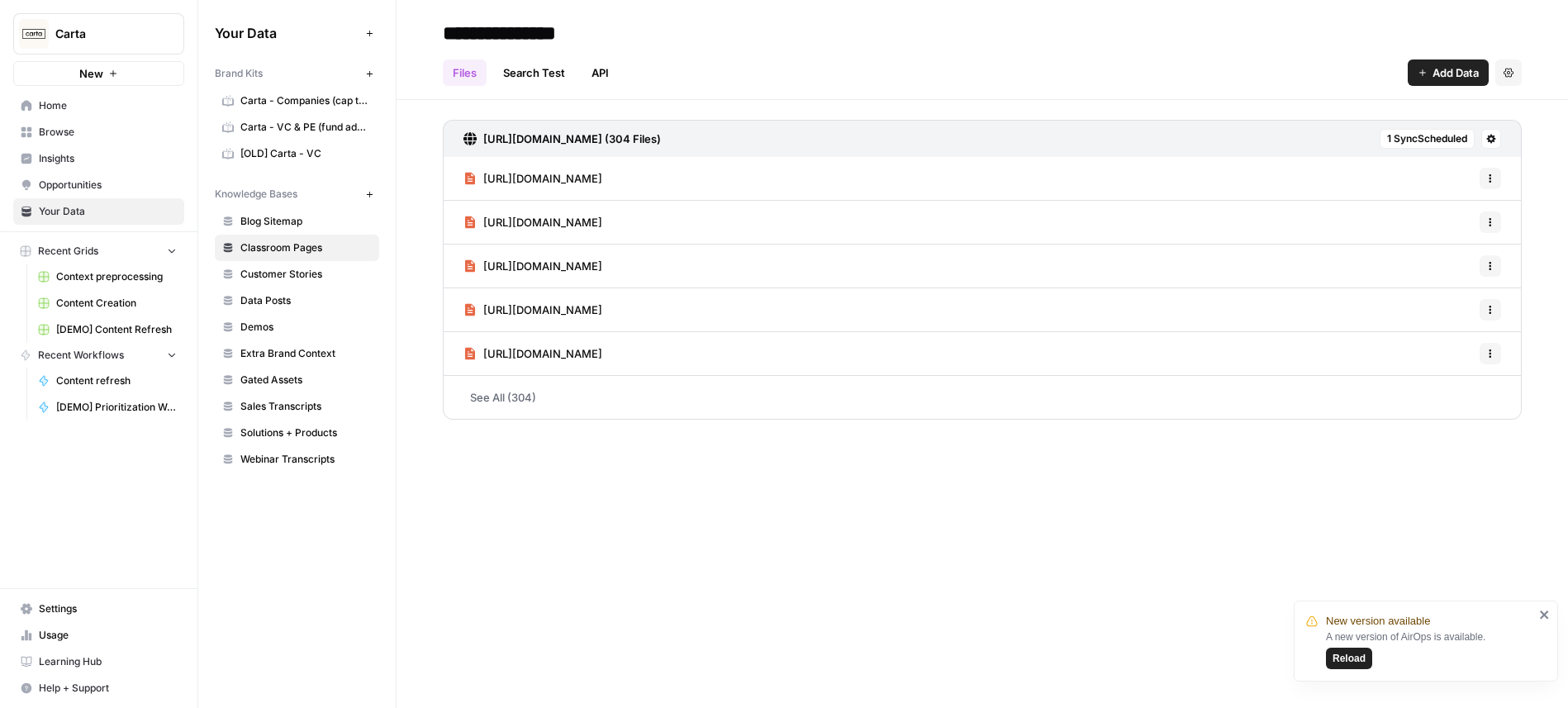
click at [289, 275] on span "Customer Stories" at bounding box center [306, 275] width 131 height 15
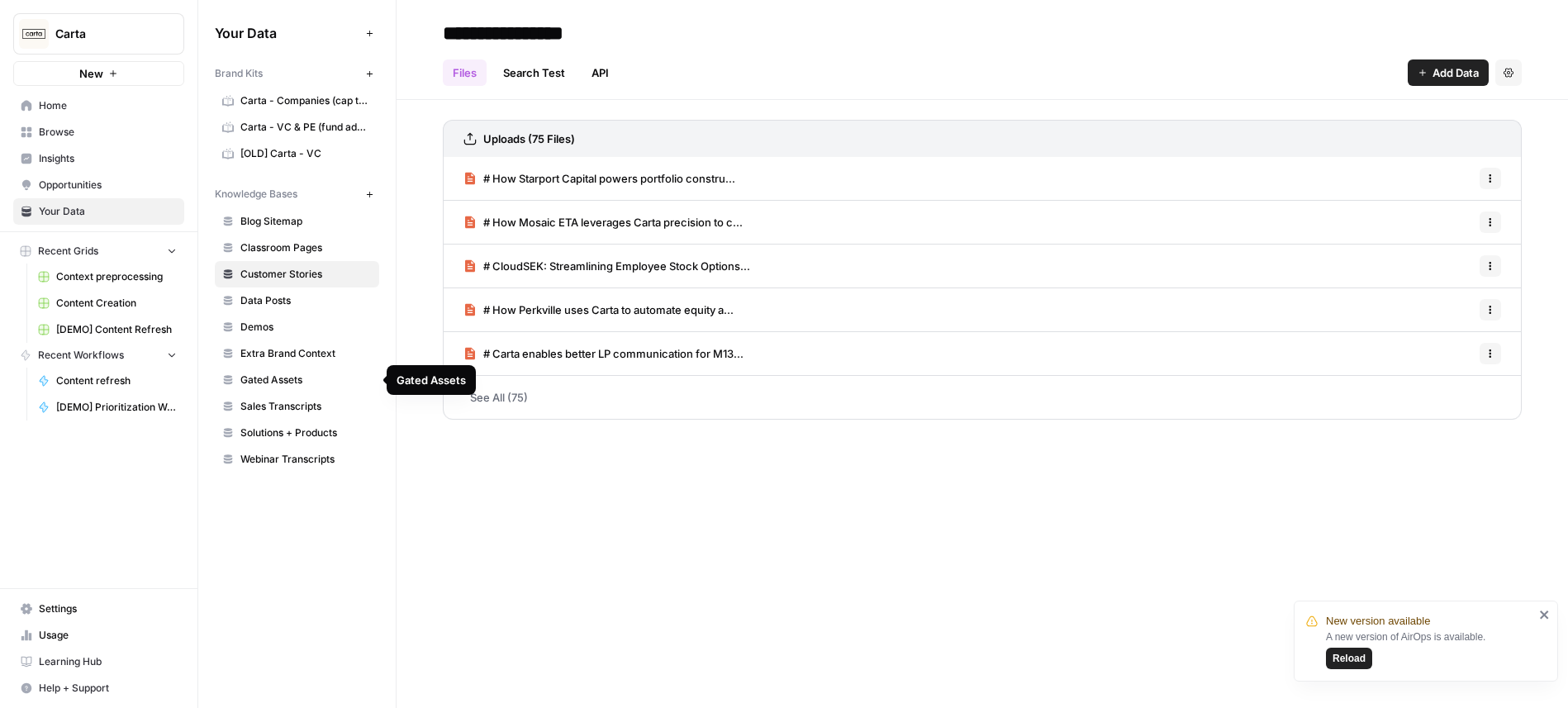
click at [292, 372] on span "Gated Assets" at bounding box center [306, 380] width 131 height 15
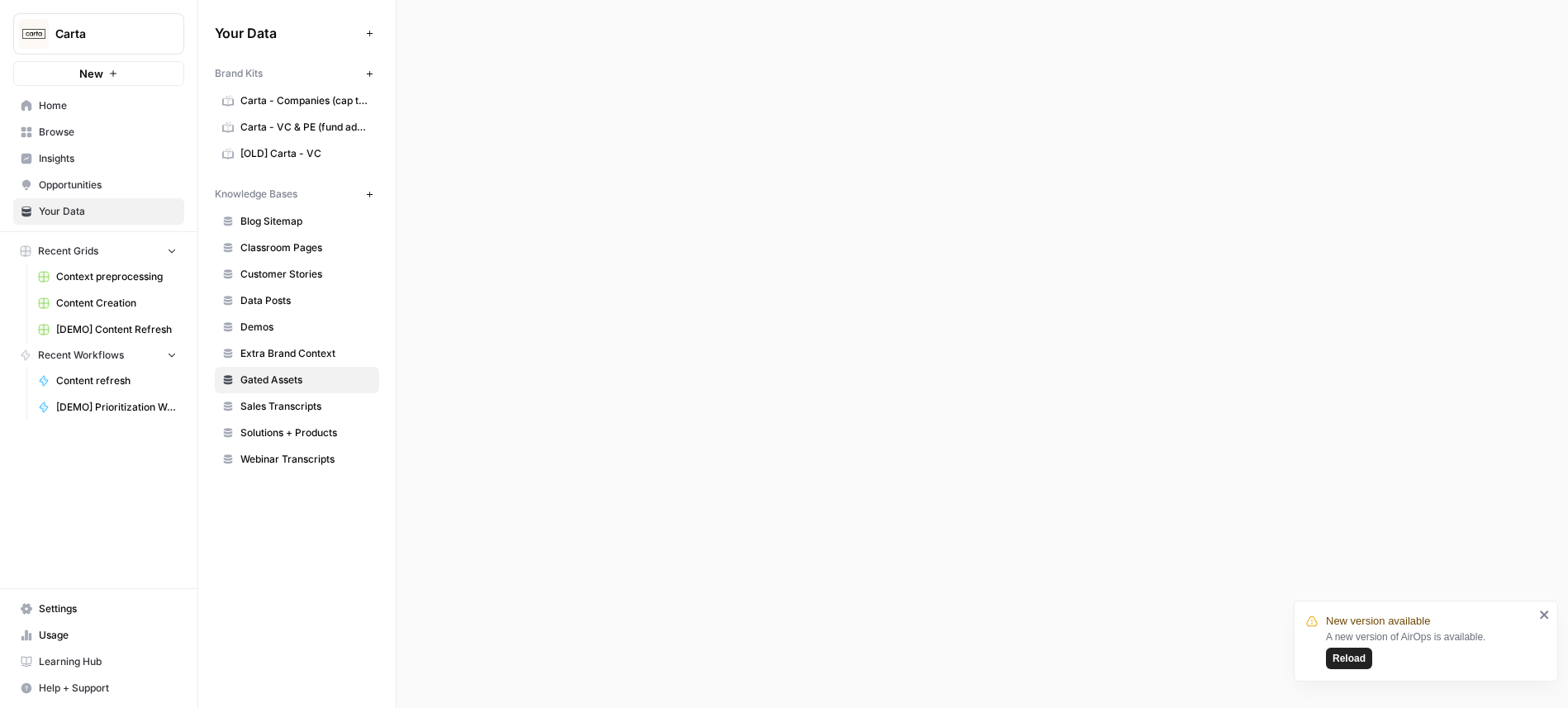
click at [298, 411] on span "Sales Transcripts" at bounding box center [306, 407] width 131 height 15
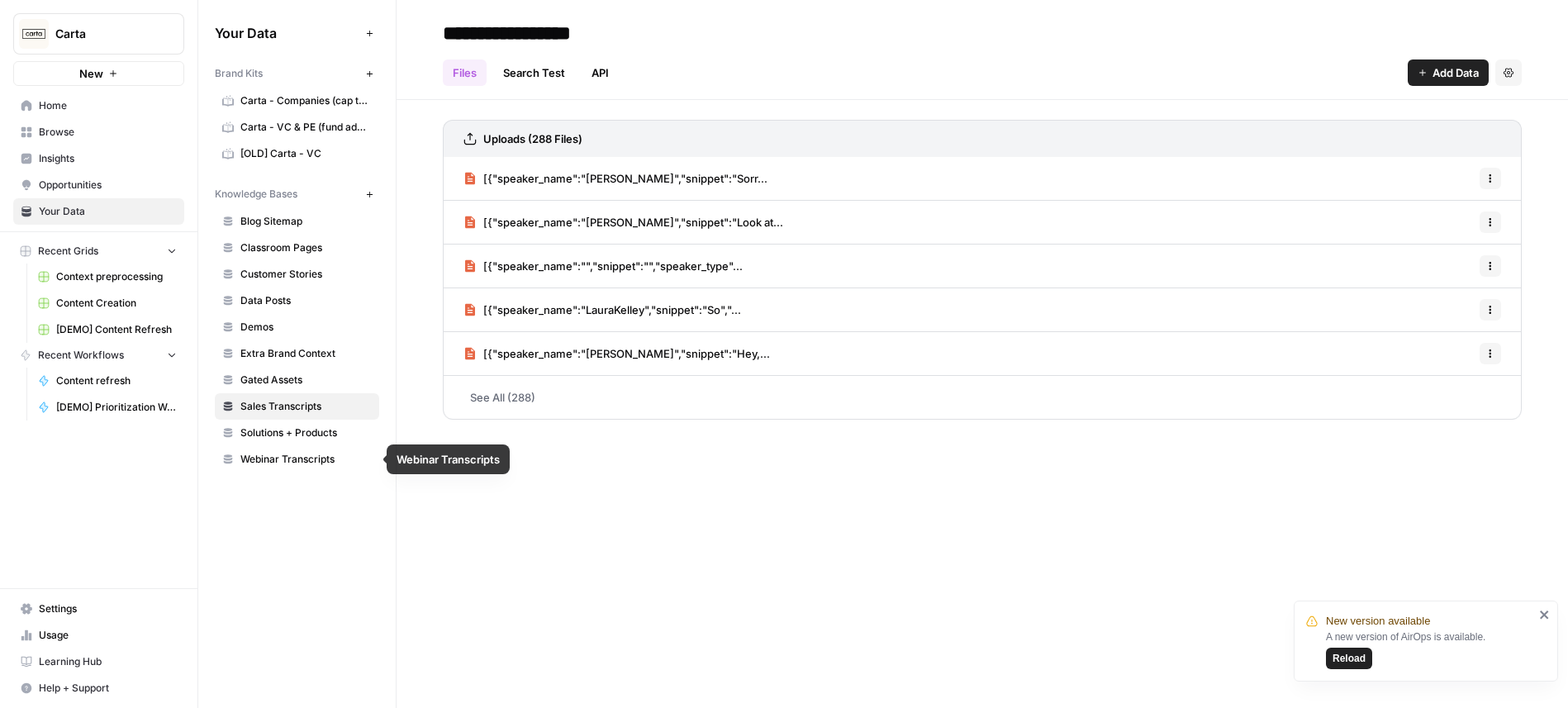
click at [279, 436] on span "Solutions + Products" at bounding box center [306, 433] width 131 height 15
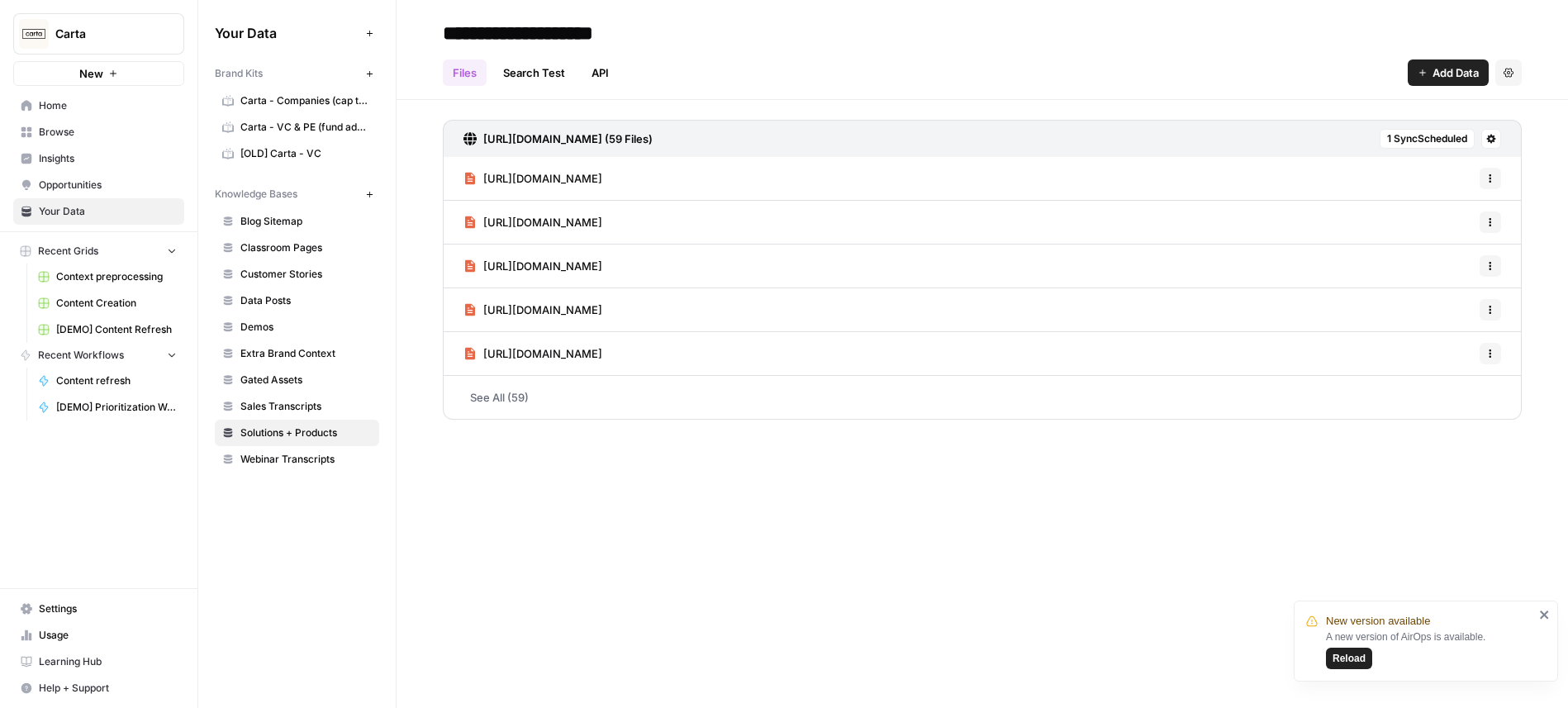
click at [280, 463] on span "Webinar Transcripts" at bounding box center [306, 459] width 131 height 15
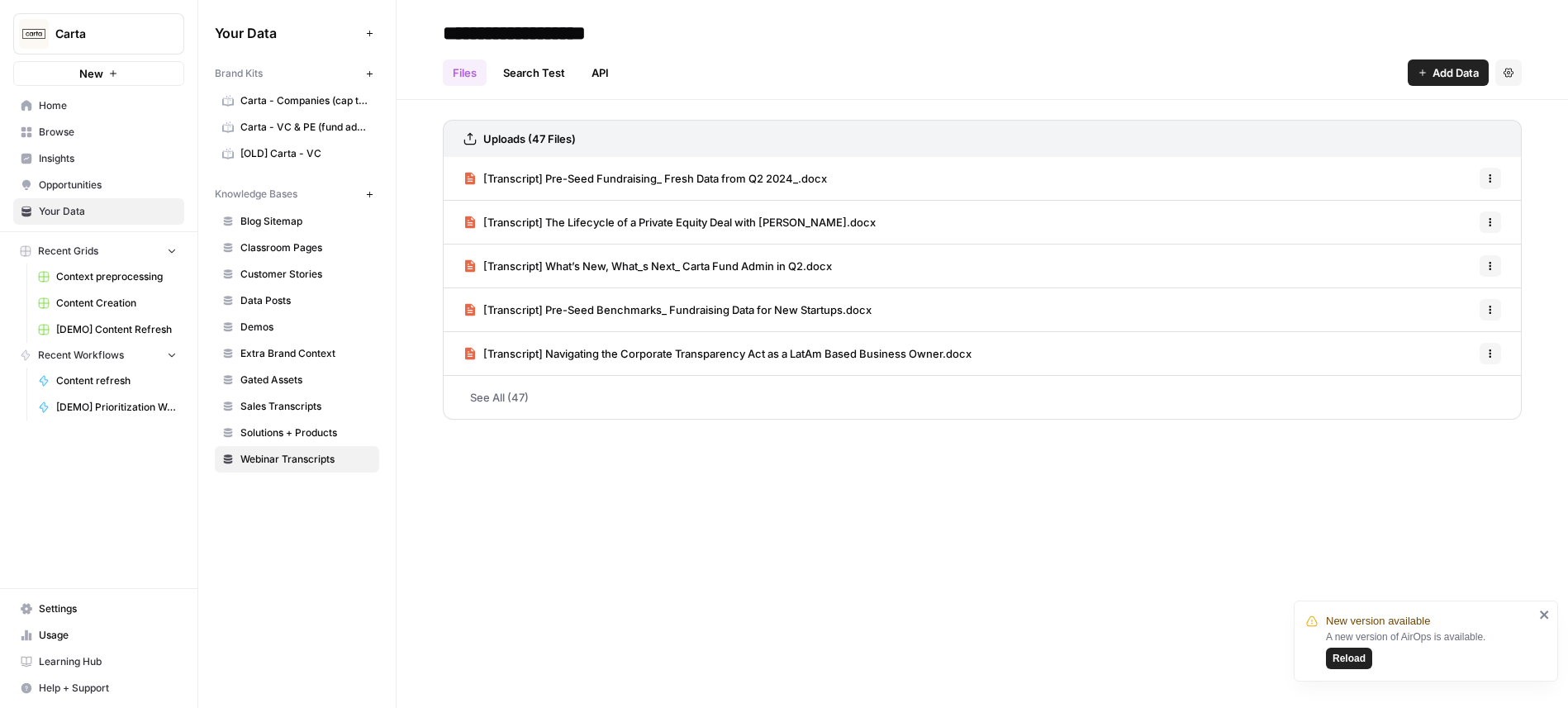
click at [90, 109] on span "Home" at bounding box center [107, 105] width 138 height 15
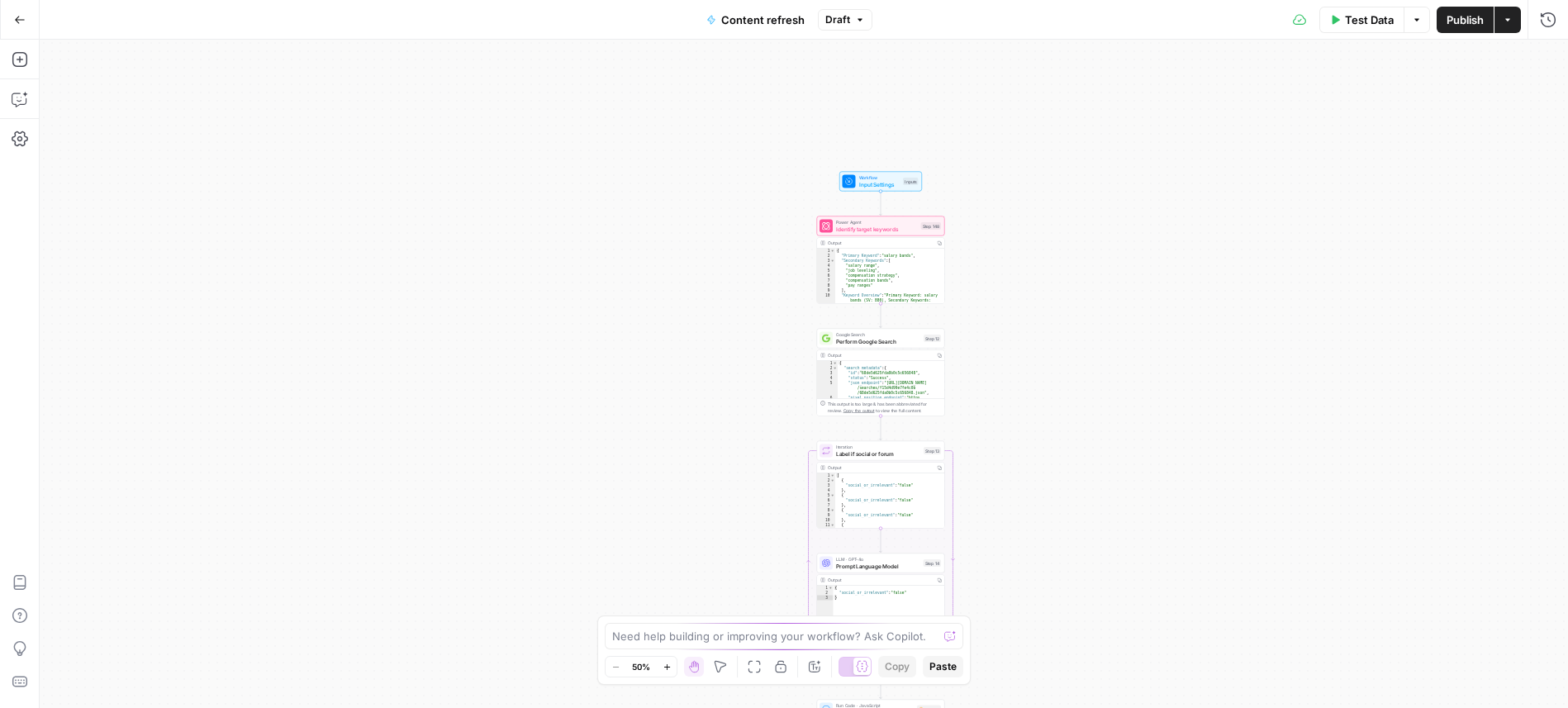
click at [984, 175] on div "true false true false true false Workflow Input Settings Inputs Power Agent Ide…" at bounding box center [804, 373] width 1528 height 668
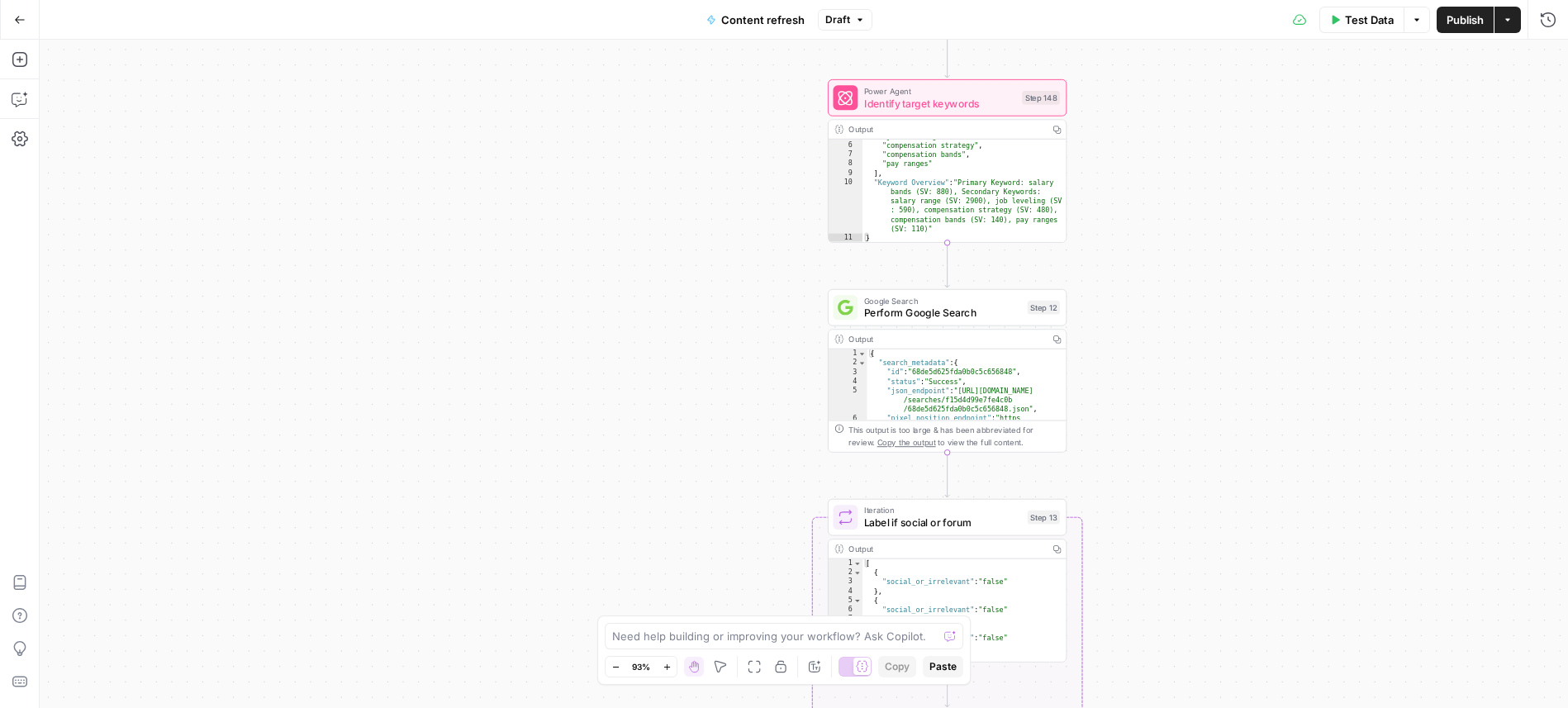
scroll to position [49, 0]
click at [1185, 420] on div "true false true false true false Workflow Input Settings Inputs Power Agent Ide…" at bounding box center [804, 373] width 1528 height 668
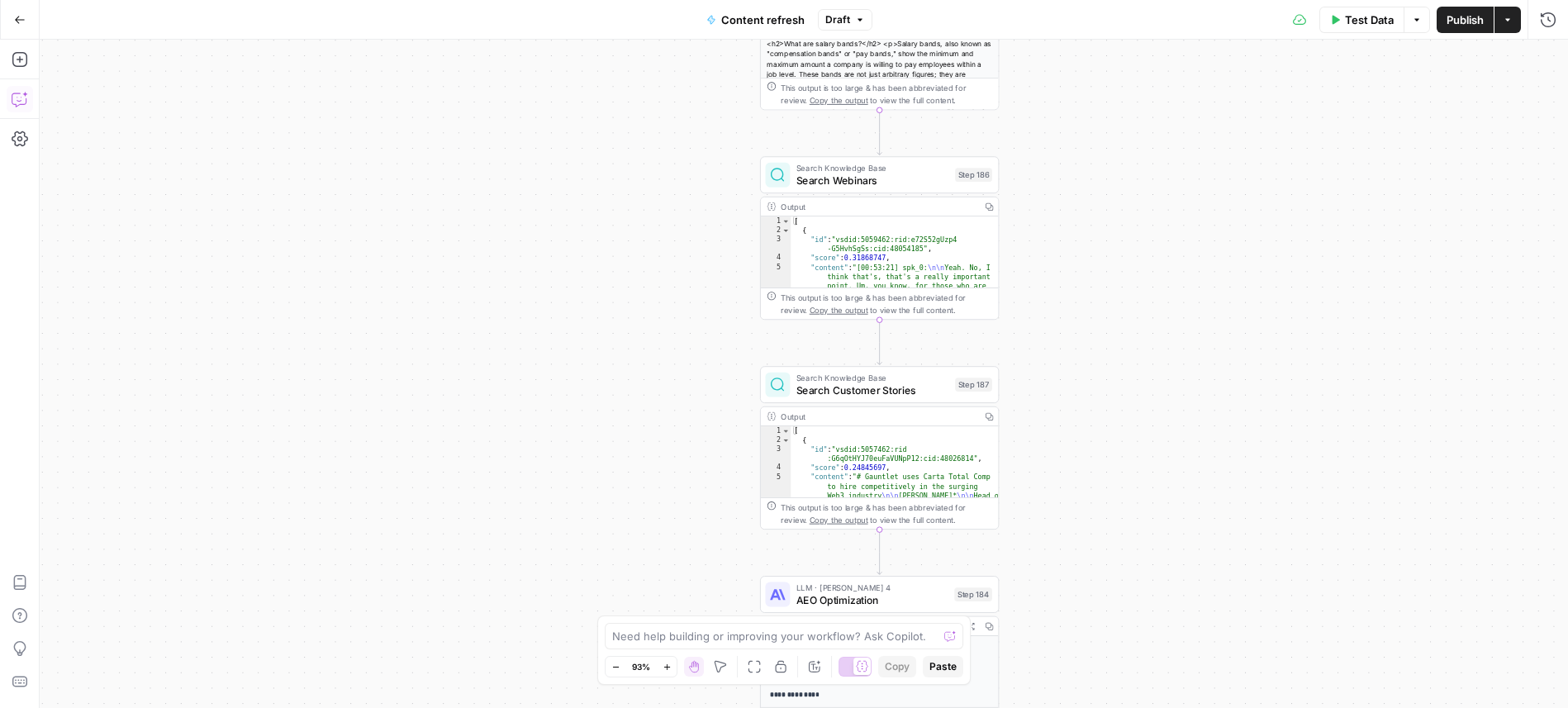
click at [19, 99] on icon "button" at bounding box center [20, 99] width 17 height 17
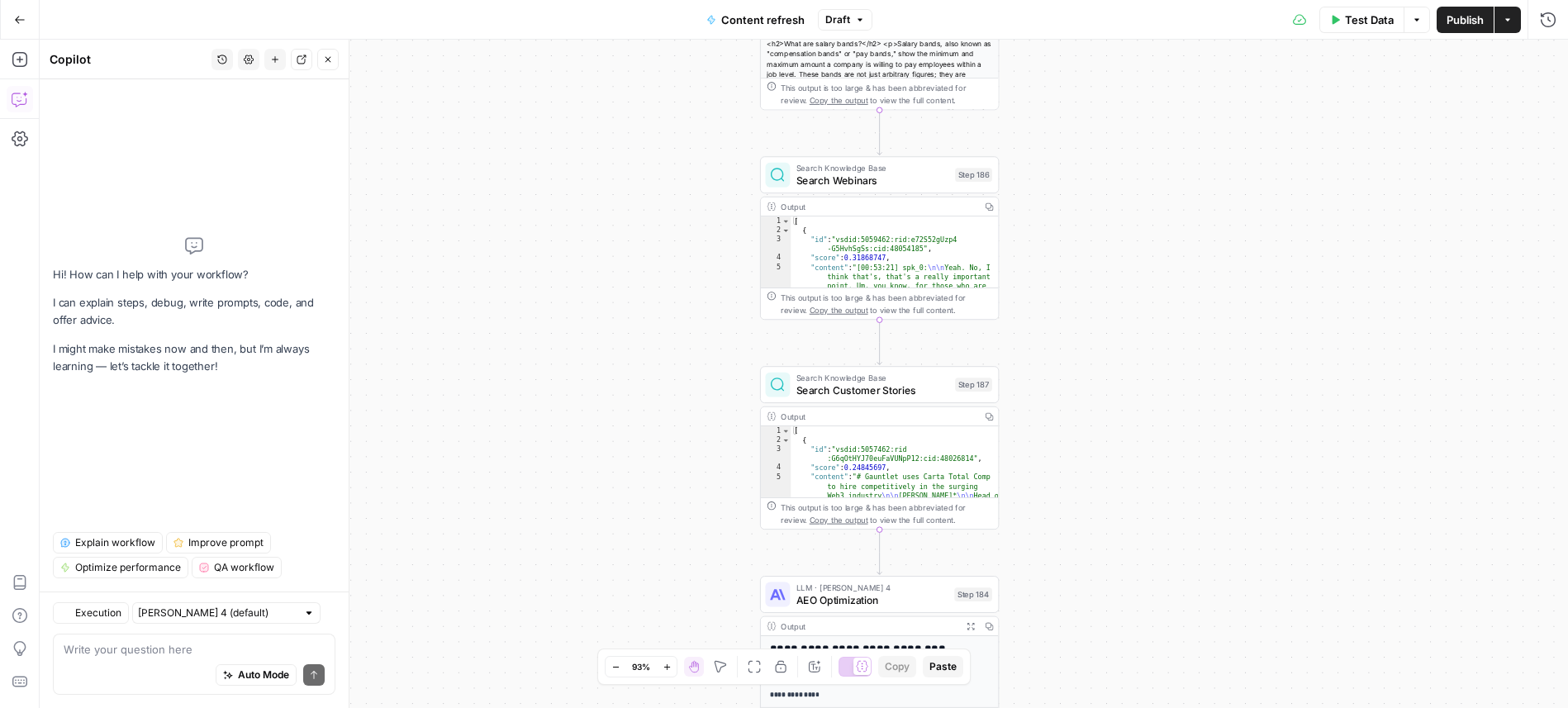
click at [222, 63] on icon "button" at bounding box center [222, 59] width 10 height 10
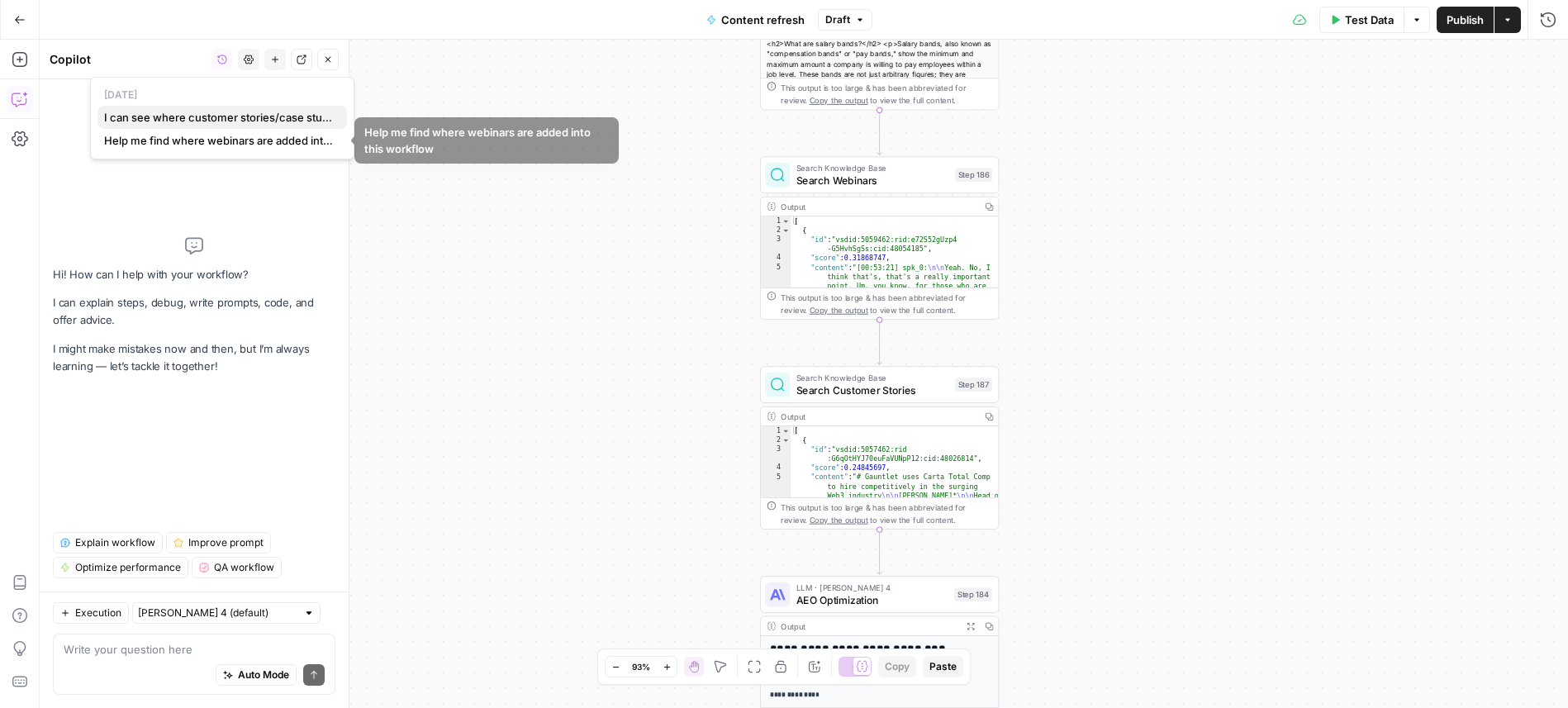
click at [203, 120] on span "I can see where customer stories/case studies are being pulled in from Carta's …" at bounding box center [219, 117] width 230 height 17
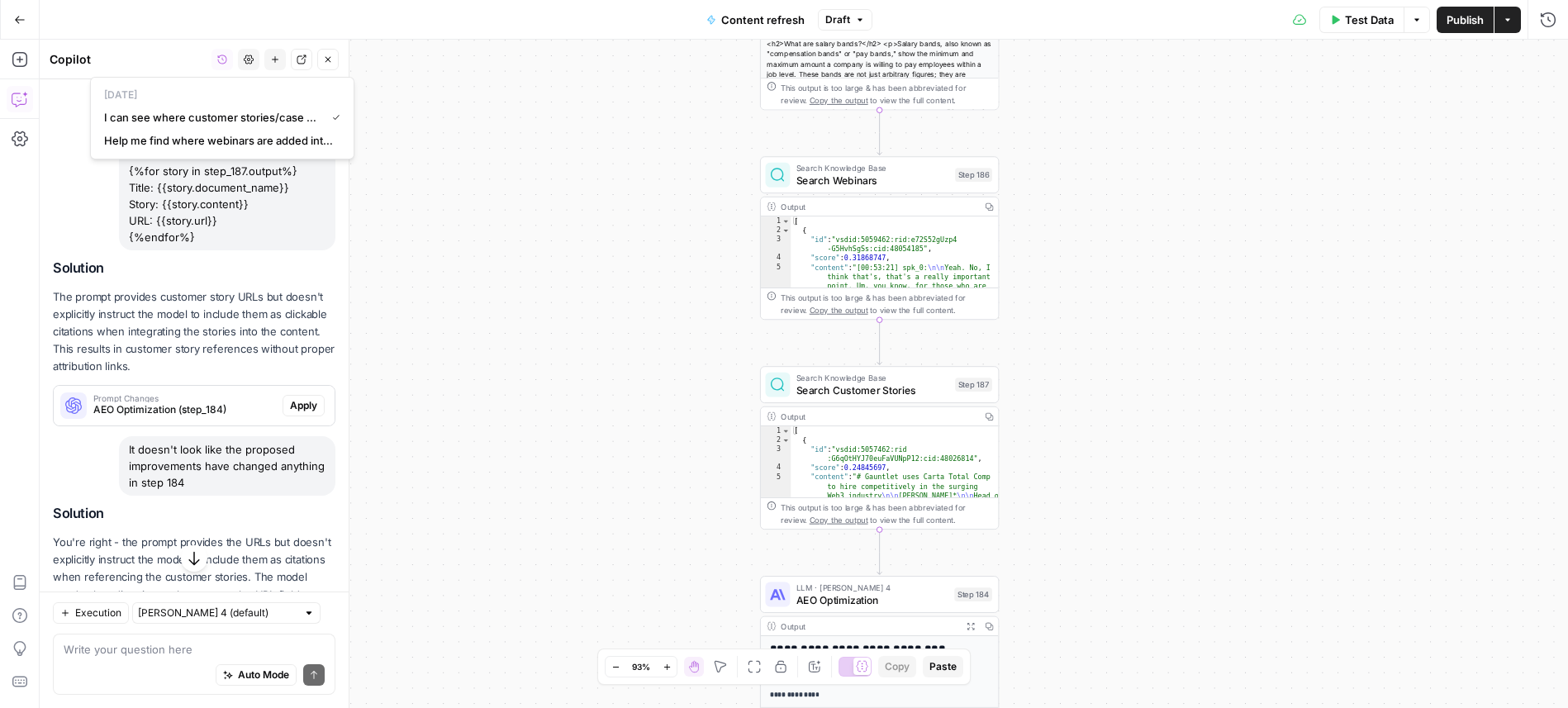
scroll to position [1020, 0]
